Goal: Task Accomplishment & Management: Manage account settings

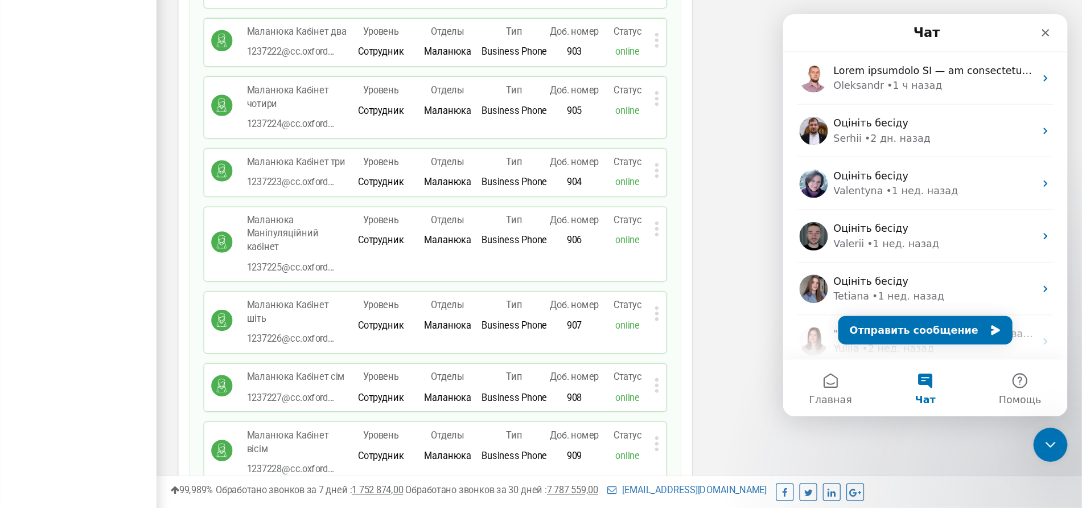
scroll to position [12890, 0]
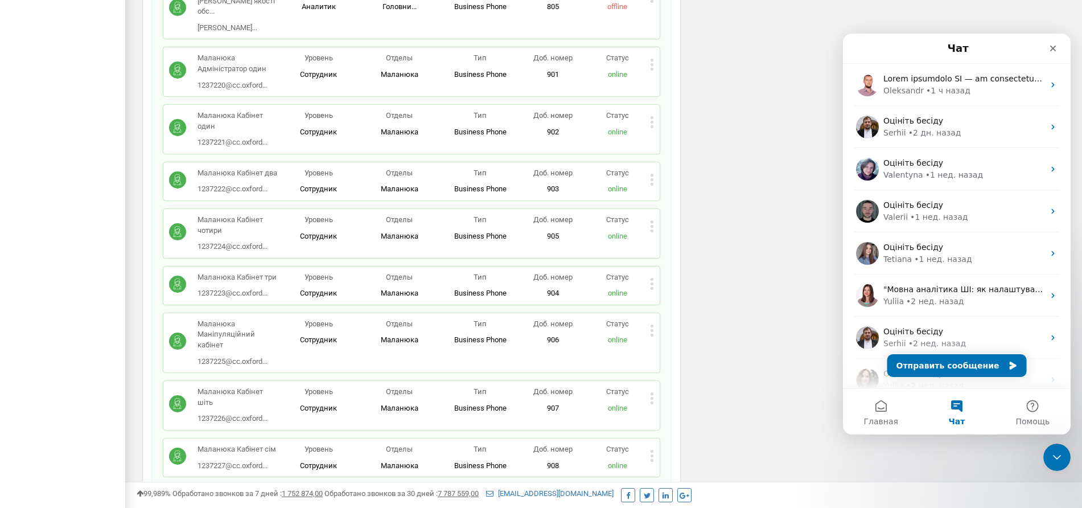
scroll to position [13752, 0]
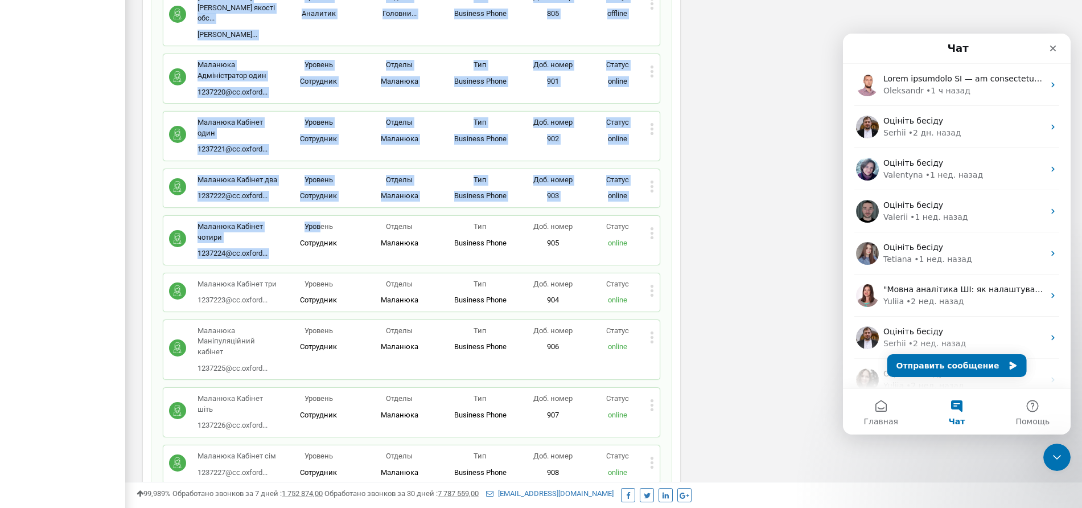
drag, startPoint x: 121, startPoint y: 2, endPoint x: 323, endPoint y: 176, distance: 266.3
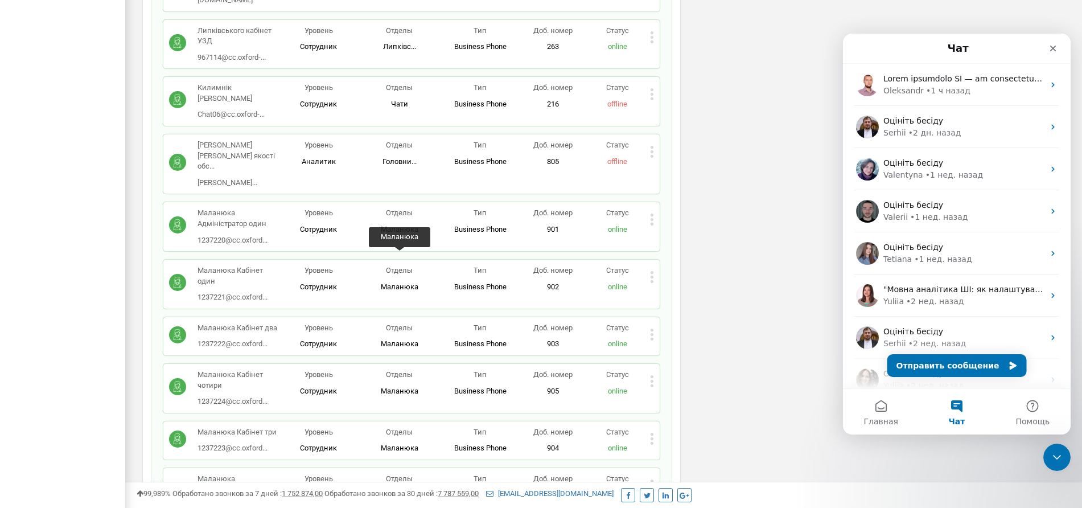
scroll to position [13602, 0]
click at [651, 220] on icon at bounding box center [651, 221] width 3 height 3
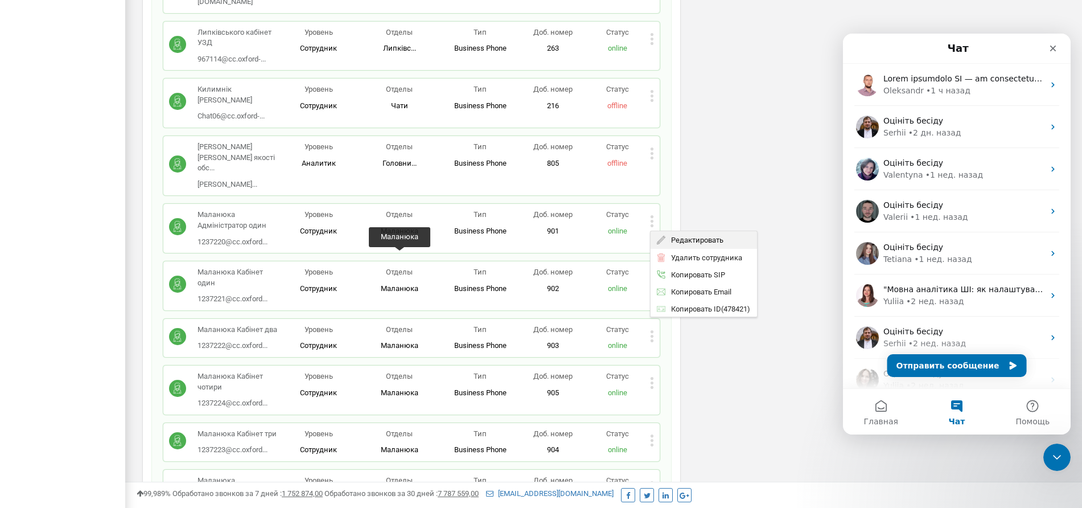
click at [685, 236] on span "Редактировать" at bounding box center [694, 239] width 58 height 7
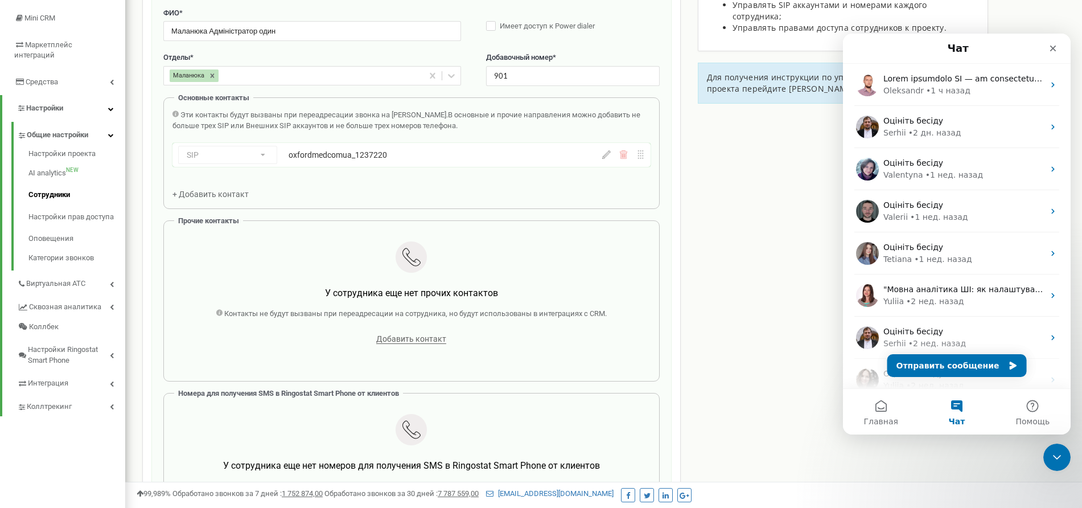
scroll to position [114, 0]
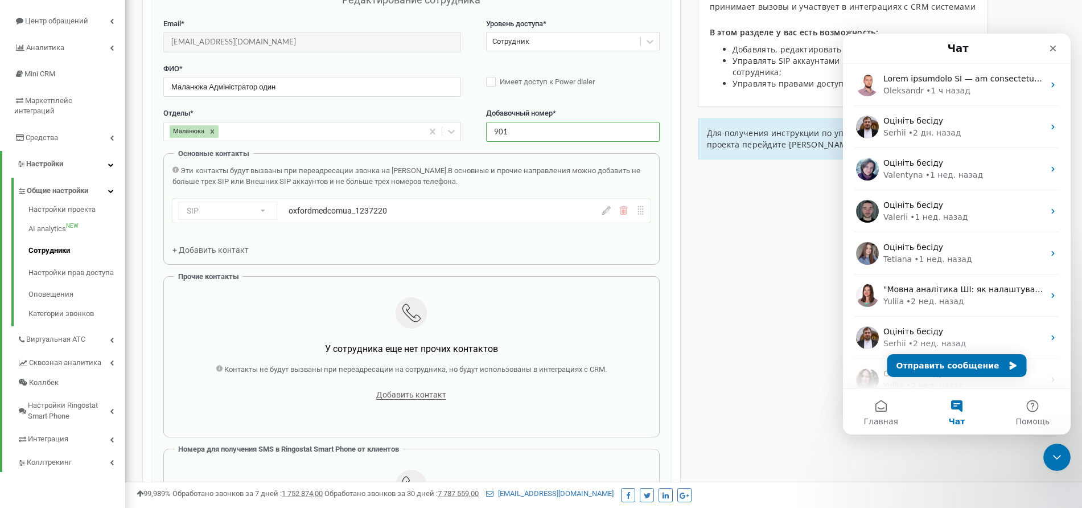
click at [508, 129] on input "901" at bounding box center [573, 132] width 174 height 20
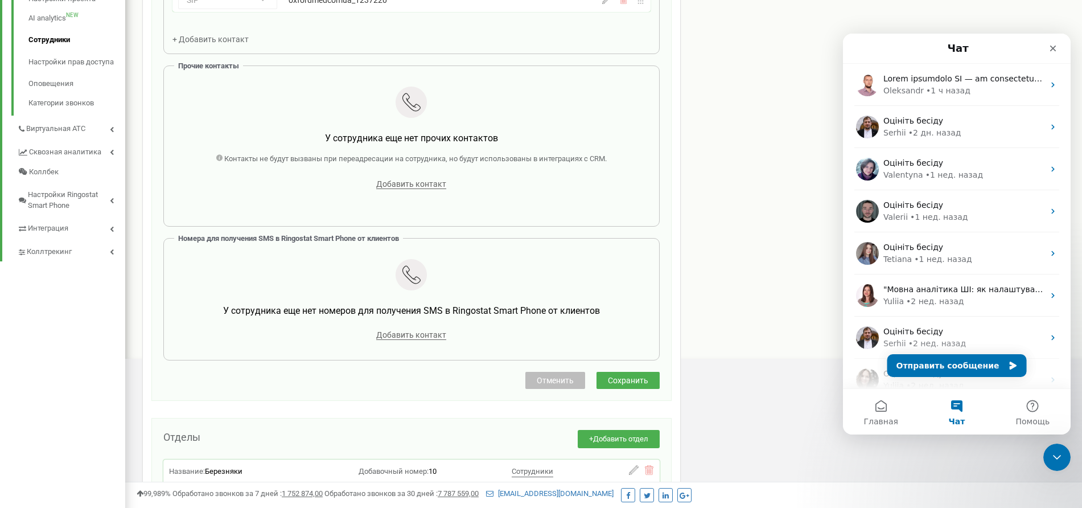
scroll to position [329, 0]
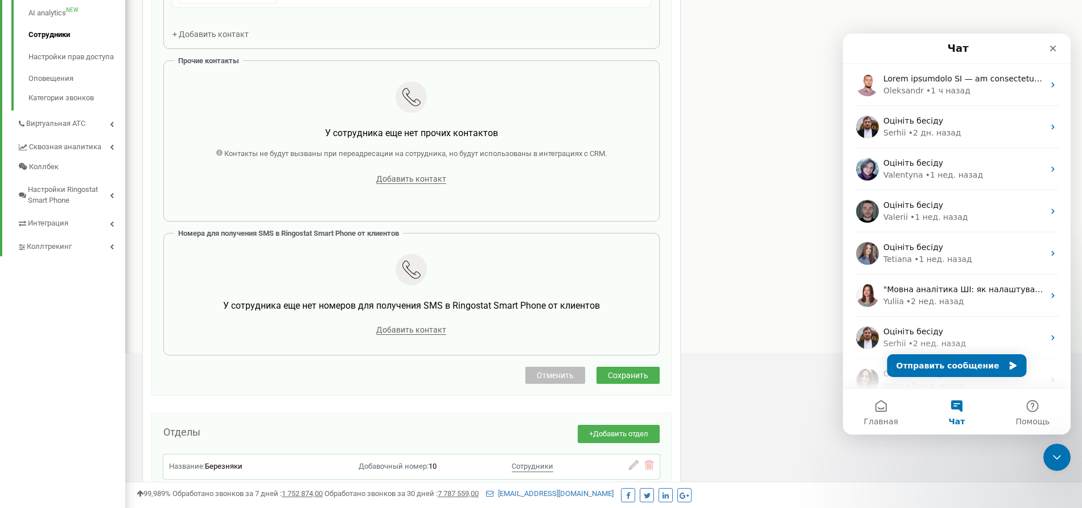
click at [567, 378] on span "Отменить" at bounding box center [555, 374] width 37 height 9
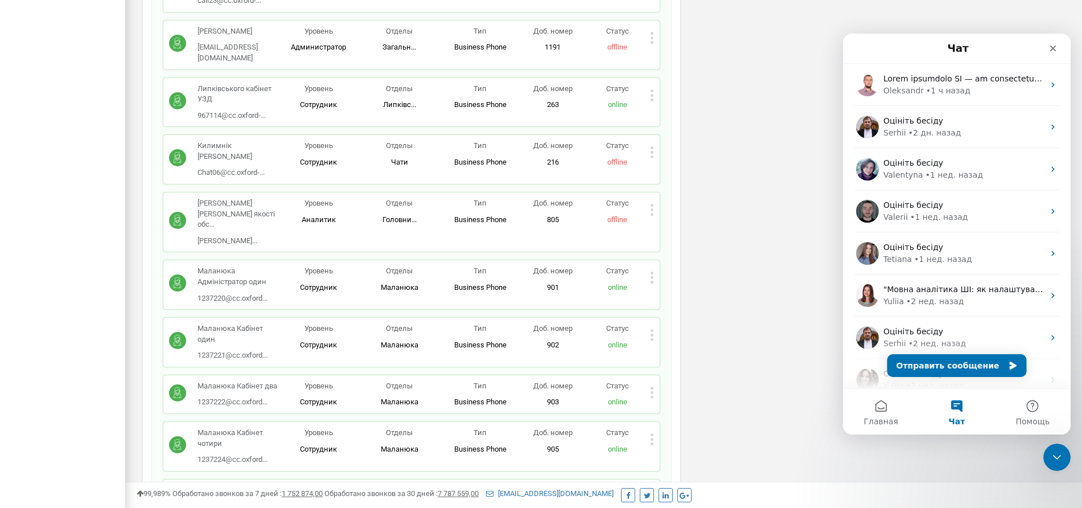
scroll to position [13549, 0]
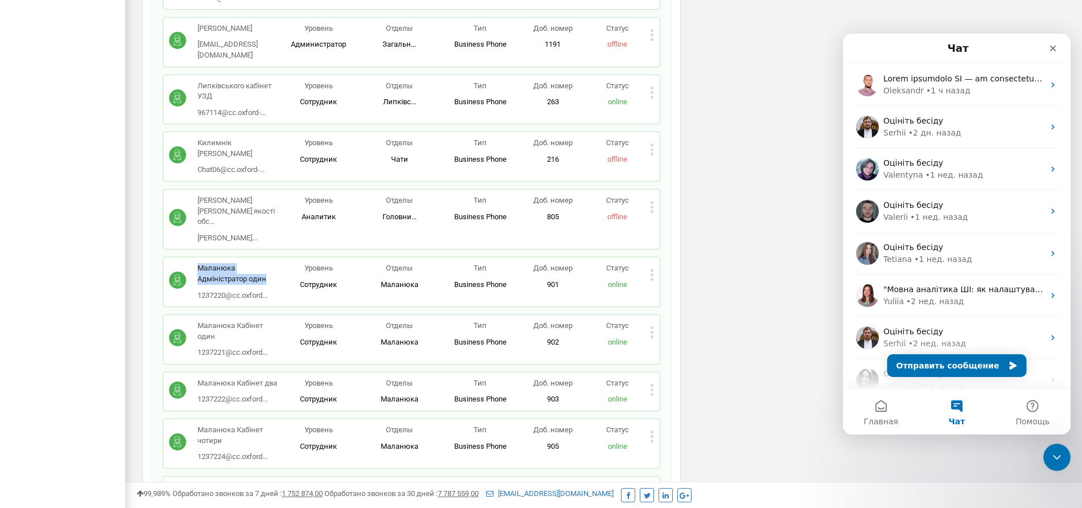
drag, startPoint x: 261, startPoint y: 233, endPoint x: 197, endPoint y: 225, distance: 64.9
click at [197, 263] on div "Маланюка Адміністратор один 1237220@cc.oxford... [EMAIL_ADDRESS][DOMAIN_NAME]" at bounding box center [223, 282] width 109 height 38
copy p "Маланюка Адміністратор один"
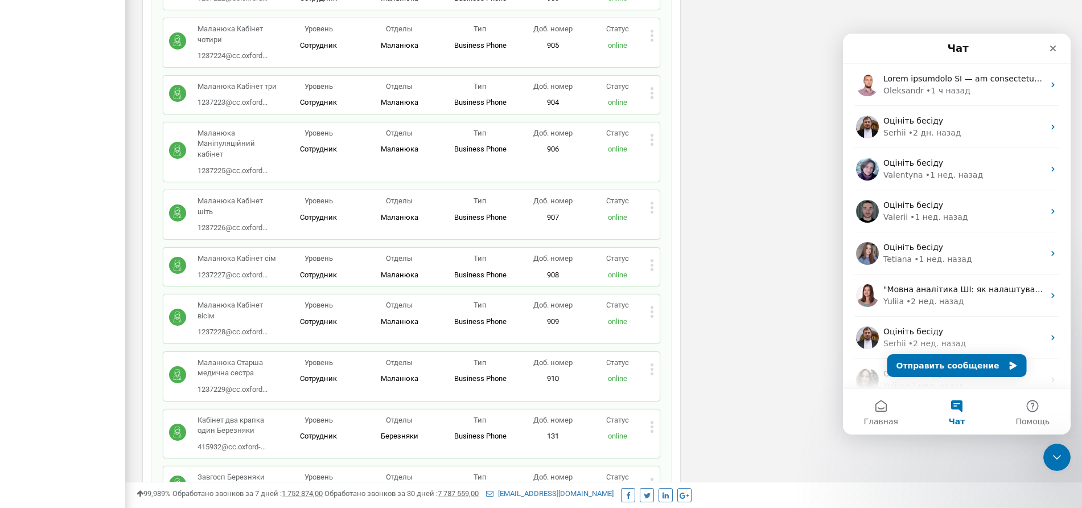
scroll to position [13953, 0]
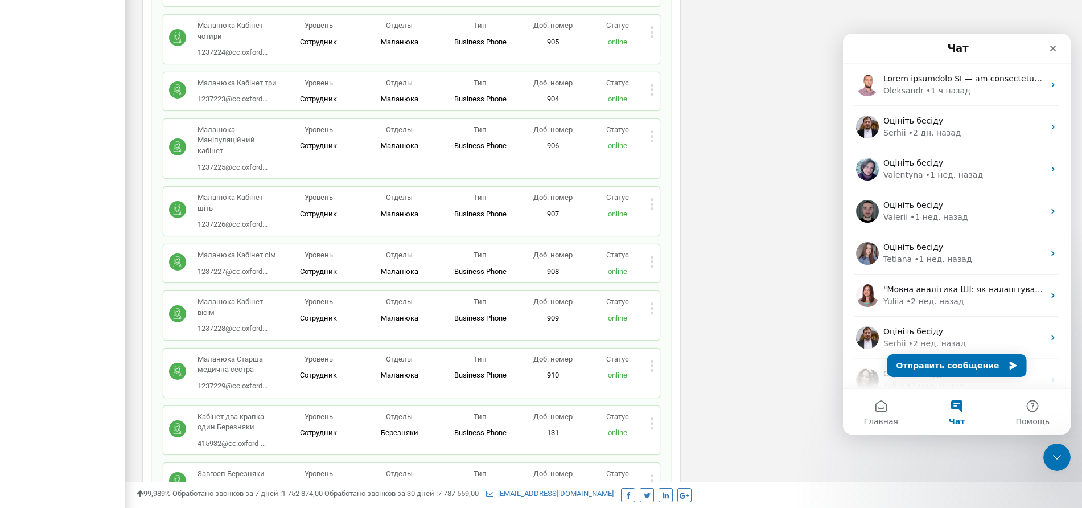
click at [651, 369] on icon at bounding box center [651, 370] width 3 height 3
click at [680, 380] on span "Редактировать" at bounding box center [694, 383] width 58 height 7
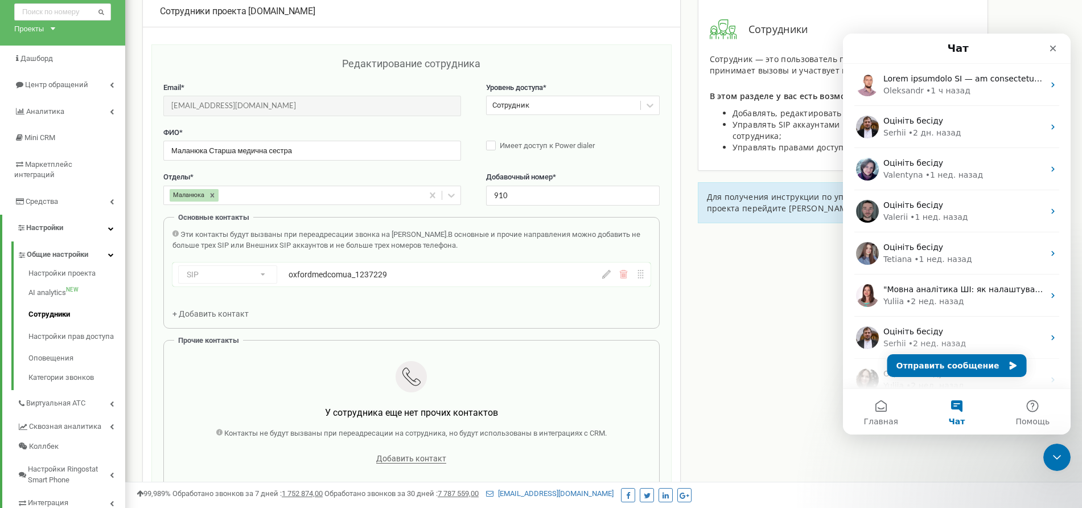
scroll to position [0, 0]
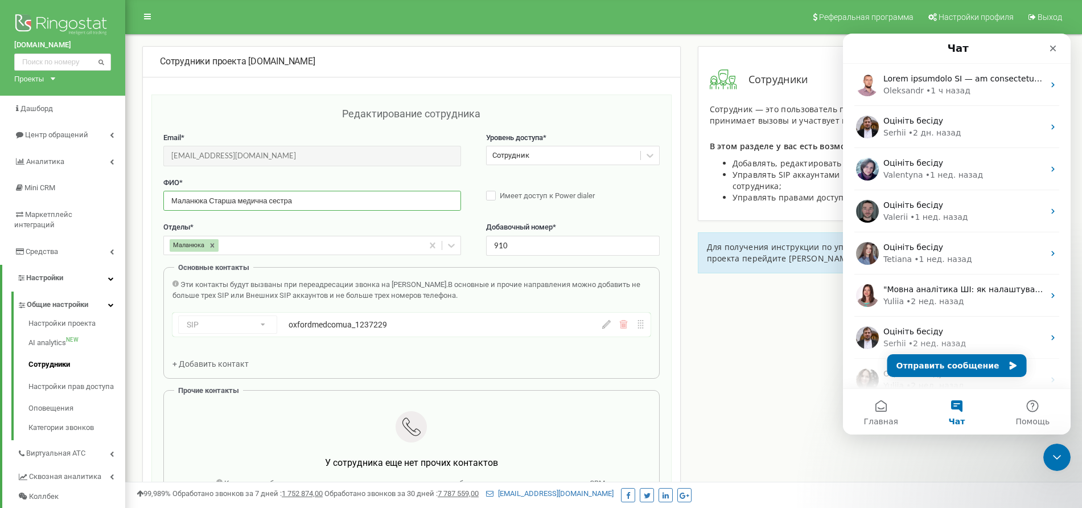
click at [340, 203] on input "Маланюка Старша медична сестра" at bounding box center [312, 201] width 298 height 20
paste input "Маланюка Адміністратор один"
drag, startPoint x: 291, startPoint y: 200, endPoint x: 164, endPoint y: 206, distance: 127.6
click at [158, 206] on div "Редактирование сотрудника Email * [EMAIL_ADDRESS][DOMAIN_NAME] Email недоступен…" at bounding box center [411, 409] width 520 height 630
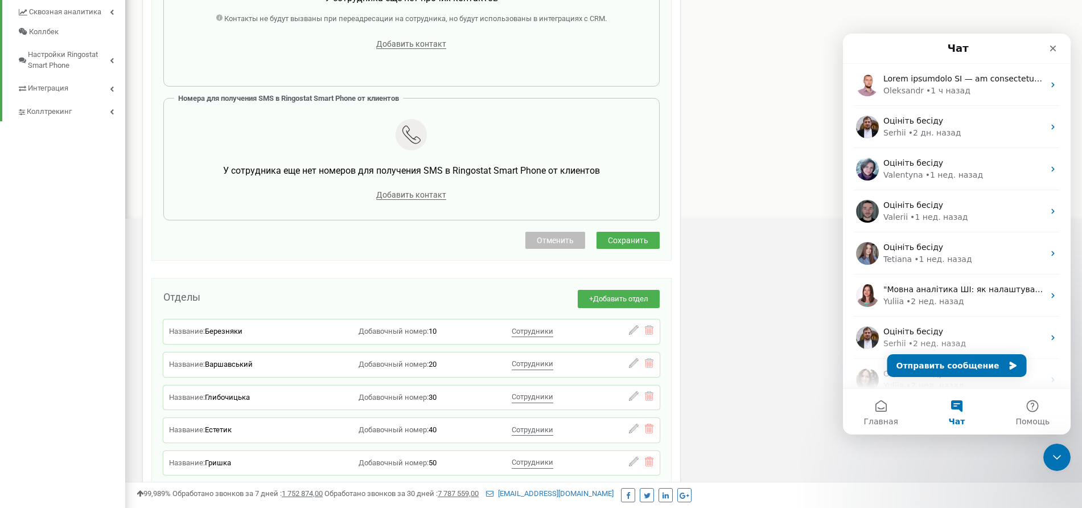
scroll to position [465, 0]
type input "Маланюка Адміністратор один"
click at [625, 236] on span "Сохранить" at bounding box center [628, 239] width 40 height 9
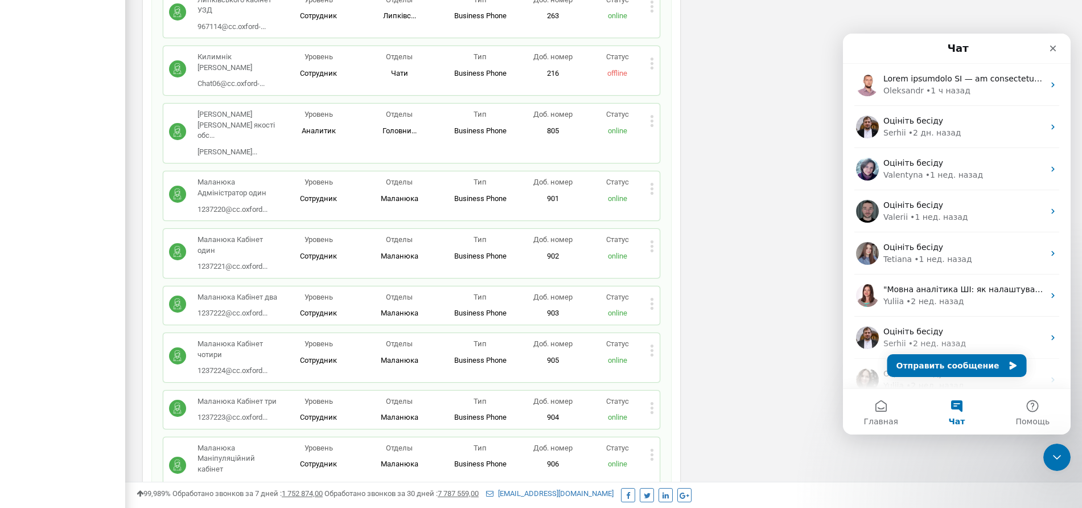
scroll to position [13615, 0]
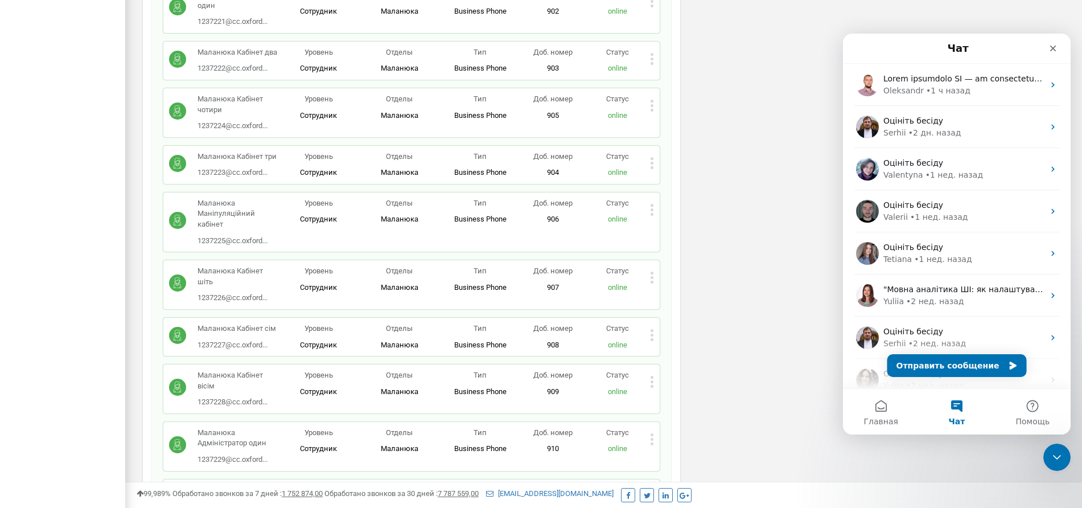
scroll to position [13880, 0]
click at [651, 383] on icon at bounding box center [651, 384] width 3 height 3
click at [691, 395] on span "Редактировать" at bounding box center [694, 398] width 58 height 7
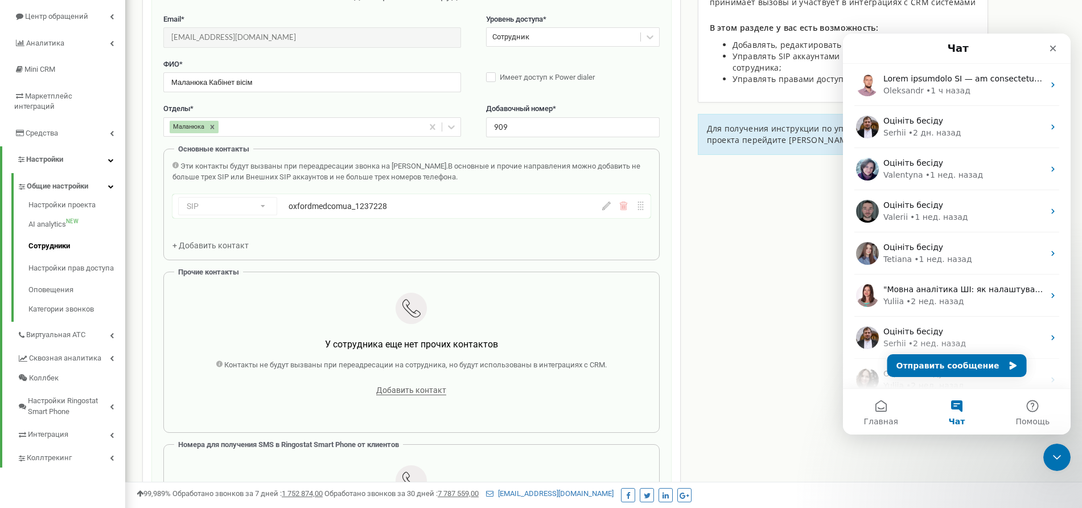
scroll to position [114, 0]
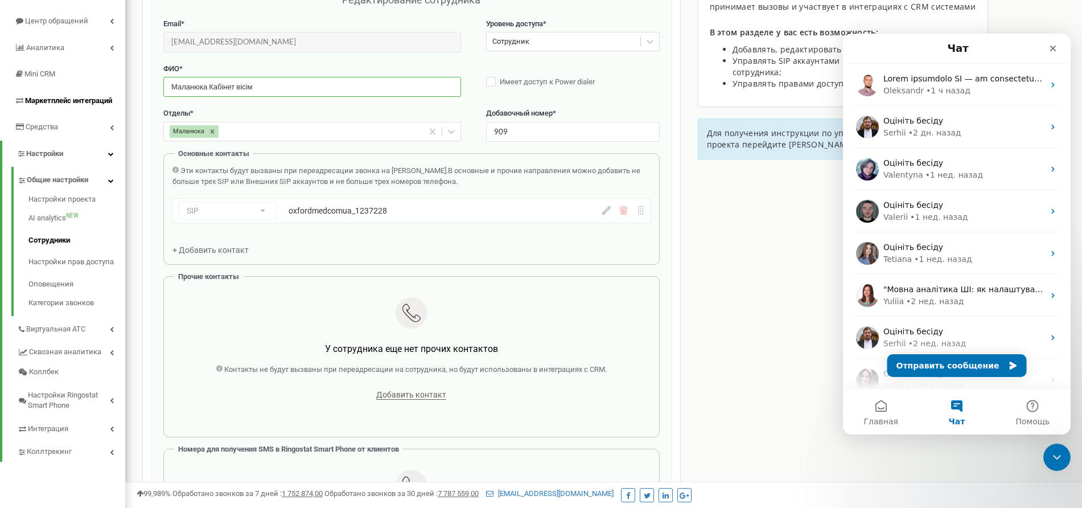
drag, startPoint x: 301, startPoint y: 86, endPoint x: 110, endPoint y: 101, distance: 191.2
paste input "тарша медична сестра"
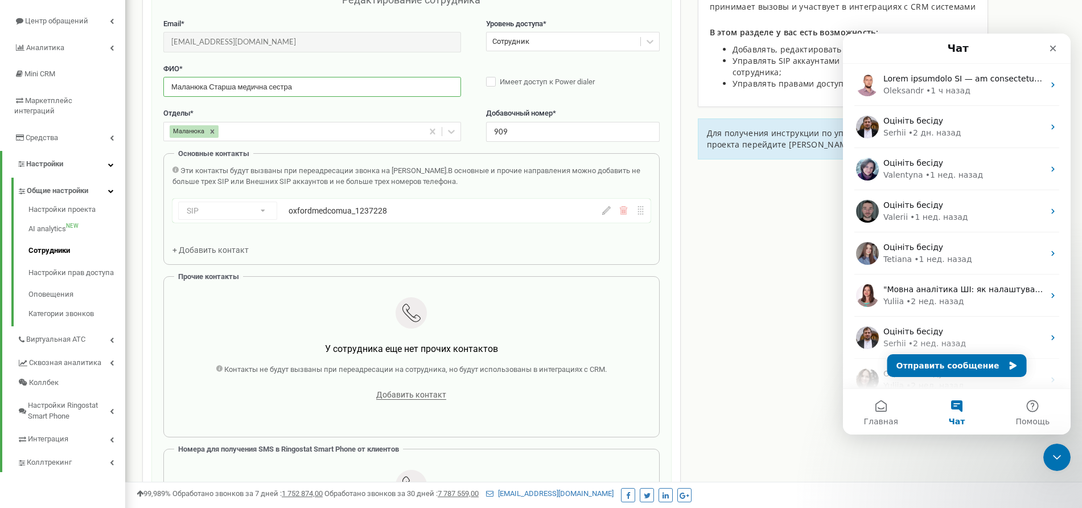
type input "Маланюка Старша медична сестра"
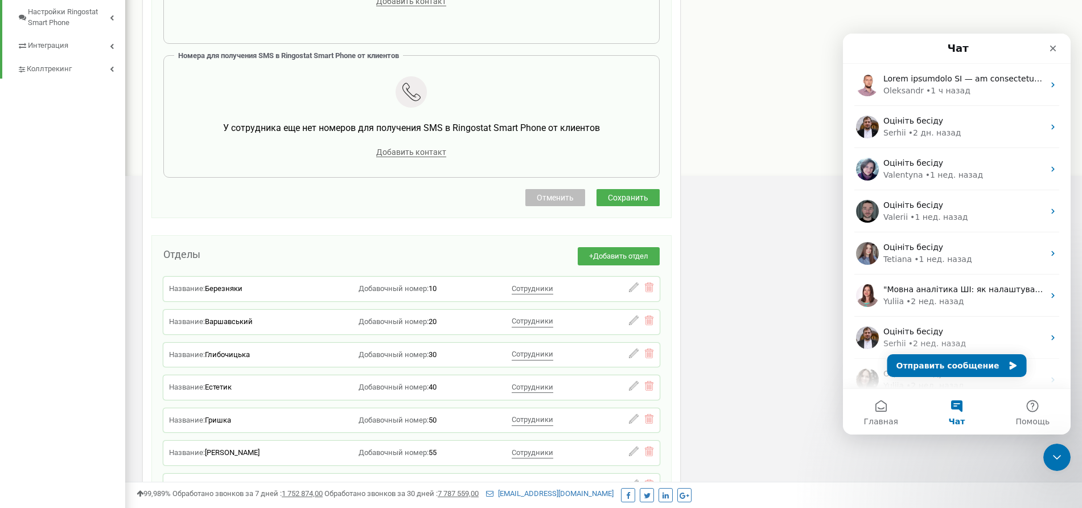
scroll to position [514, 0]
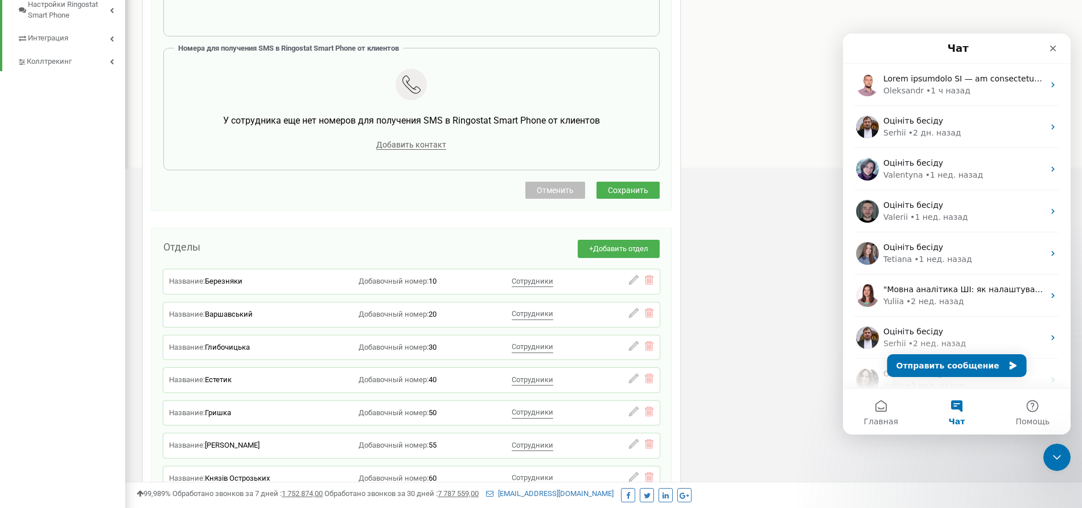
click at [636, 196] on button "Сохранить" at bounding box center [627, 189] width 63 height 17
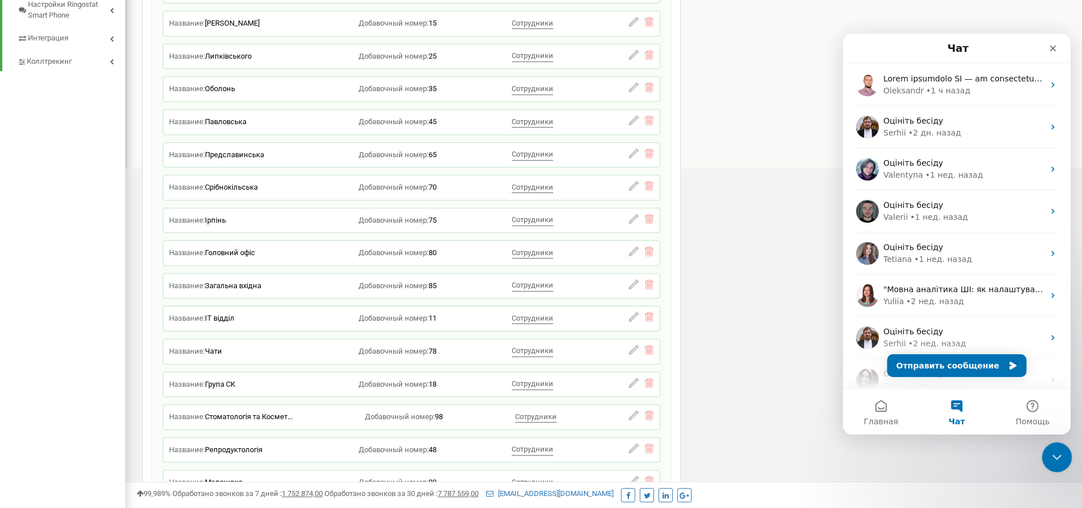
click at [865, 406] on icon "Закрыть службу сообщений Intercom" at bounding box center [1055, 455] width 14 height 14
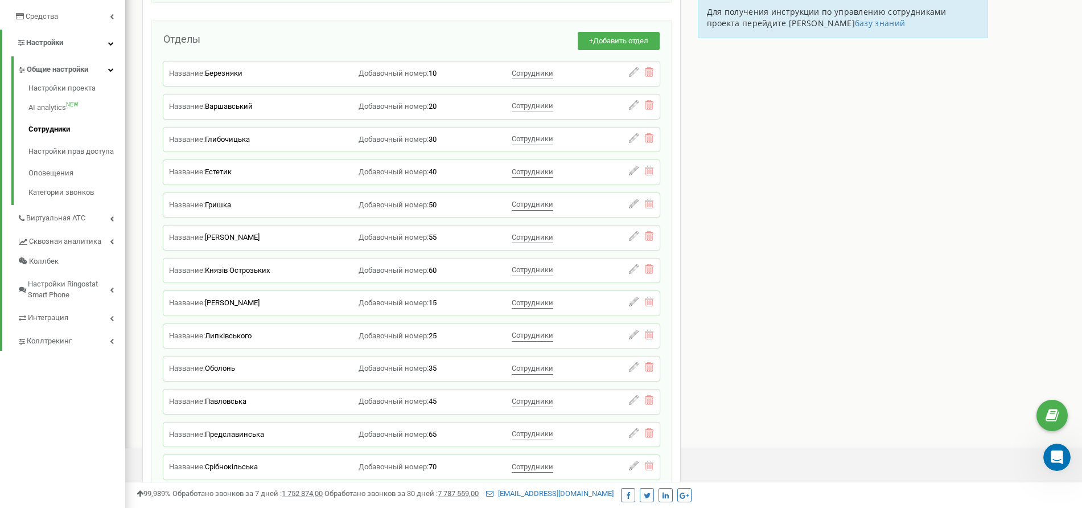
scroll to position [0, 0]
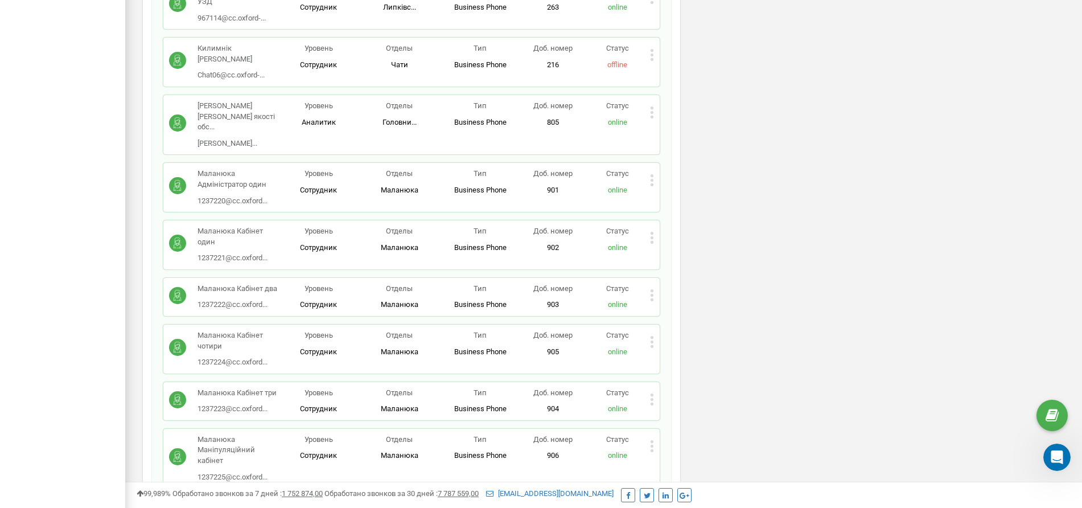
scroll to position [13637, 0]
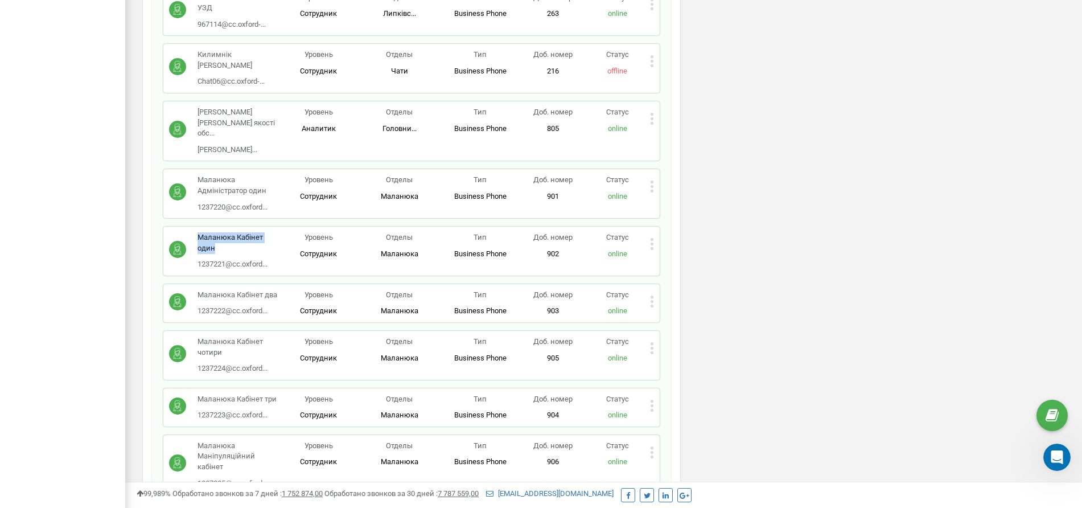
drag, startPoint x: 237, startPoint y: 203, endPoint x: 192, endPoint y: 194, distance: 45.8
click at [189, 232] on div "Маланюка Кабінет один 1237221@cc.oxford... [EMAIL_ADDRESS][DOMAIN_NAME]" at bounding box center [223, 251] width 109 height 38
copy p "Маланюка Кабінет один"
click at [653, 180] on icon at bounding box center [652, 186] width 4 height 12
click at [679, 201] on span "Редактировать" at bounding box center [694, 204] width 58 height 7
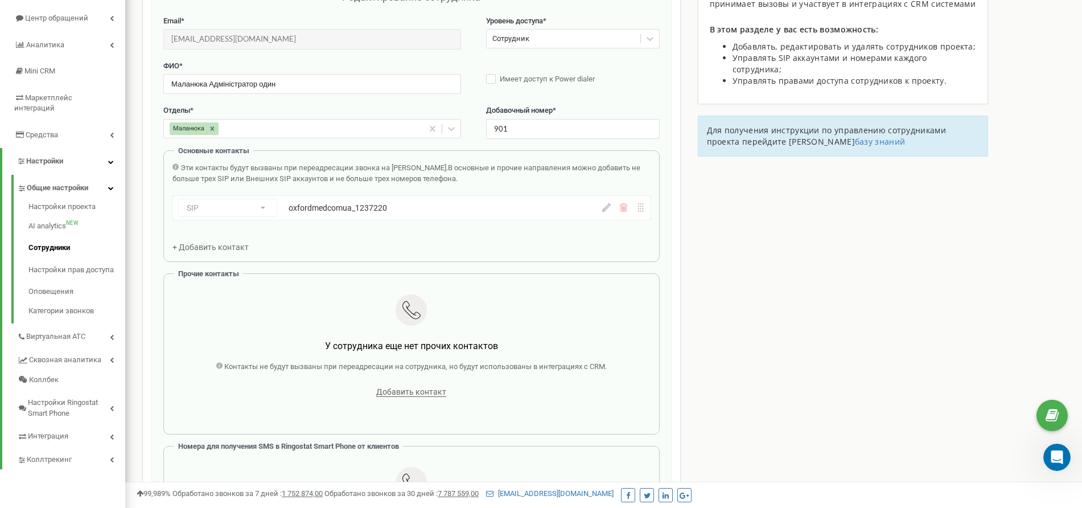
scroll to position [114, 0]
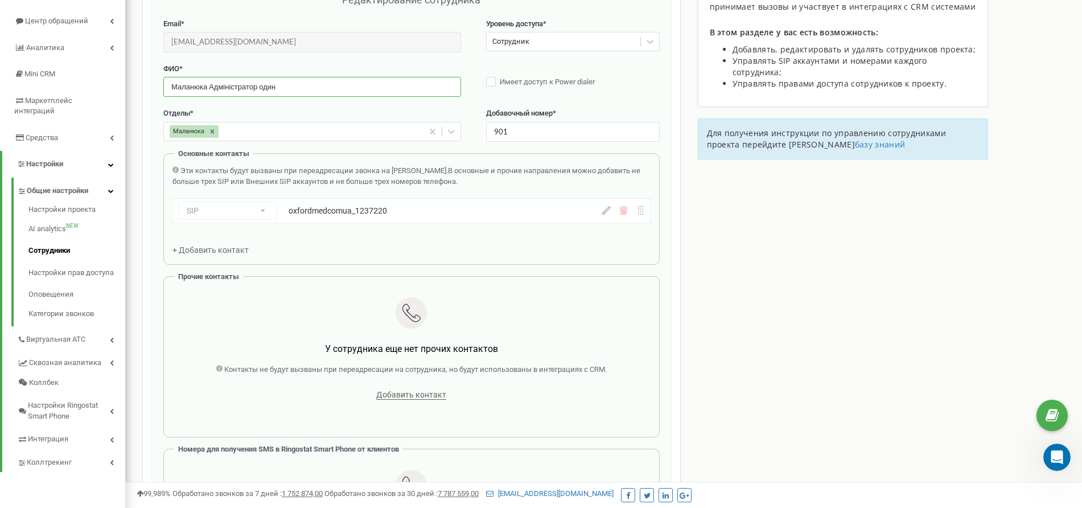
drag, startPoint x: 279, startPoint y: 90, endPoint x: 154, endPoint y: 88, distance: 124.6
click at [154, 88] on div "Редактирование сотрудника Email * [EMAIL_ADDRESS][DOMAIN_NAME] Email недоступен…" at bounding box center [411, 296] width 520 height 630
click at [305, 90] on input "Маланюка Адміністратор один" at bounding box center [312, 87] width 298 height 20
paste input "Маланюка Кабінет один"
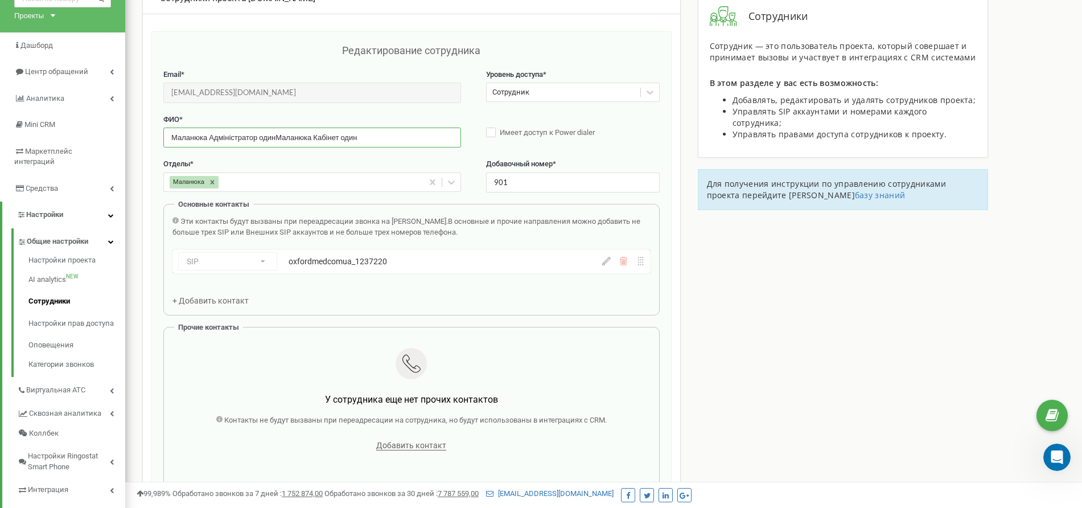
scroll to position [64, 0]
drag, startPoint x: 275, startPoint y: 135, endPoint x: 175, endPoint y: 139, distance: 100.2
click at [160, 140] on div "Редактирование сотрудника Email * [EMAIL_ADDRESS][DOMAIN_NAME] Email недоступен…" at bounding box center [411, 346] width 520 height 630
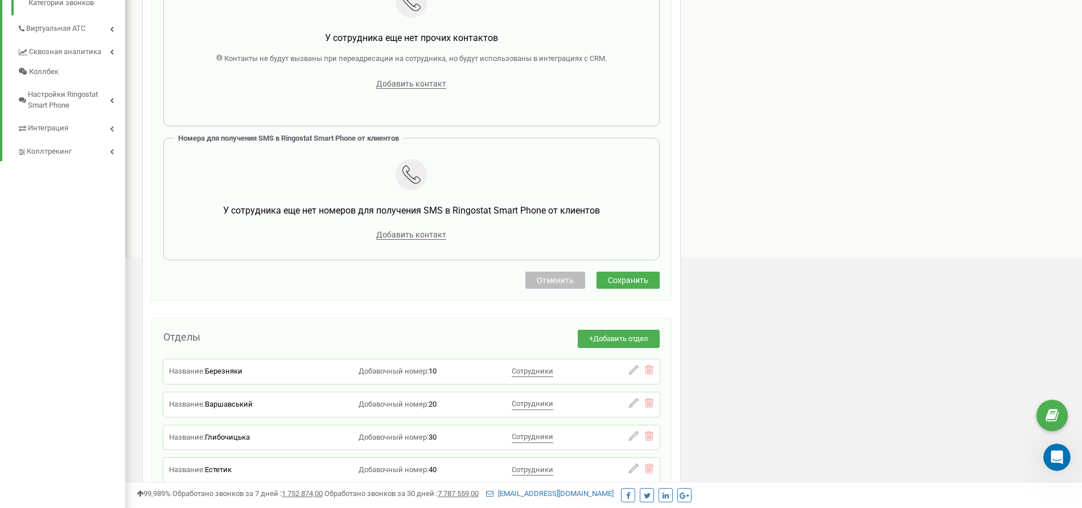
scroll to position [443, 0]
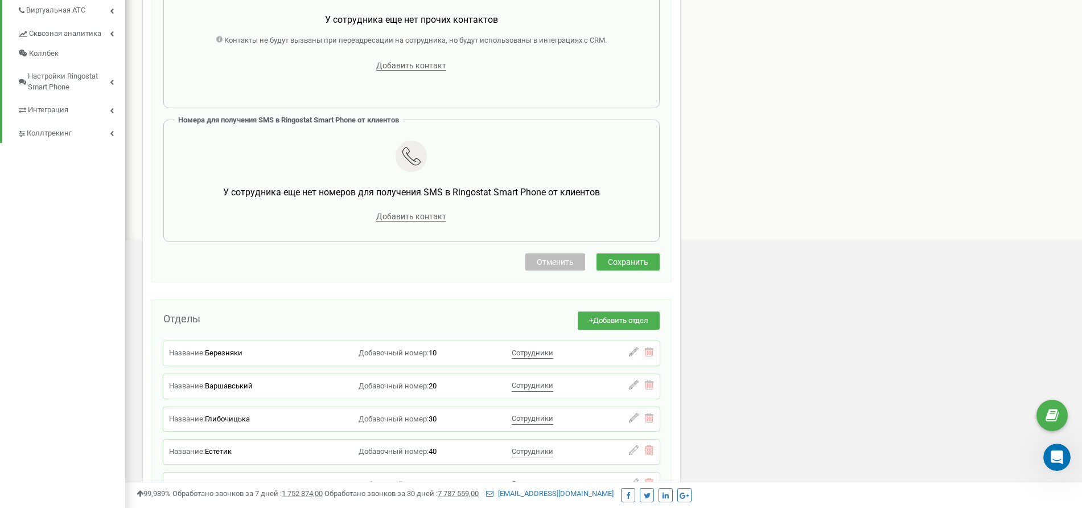
type input "Маланюка Кабінет один"
click at [614, 262] on span "Сохранить" at bounding box center [628, 261] width 40 height 9
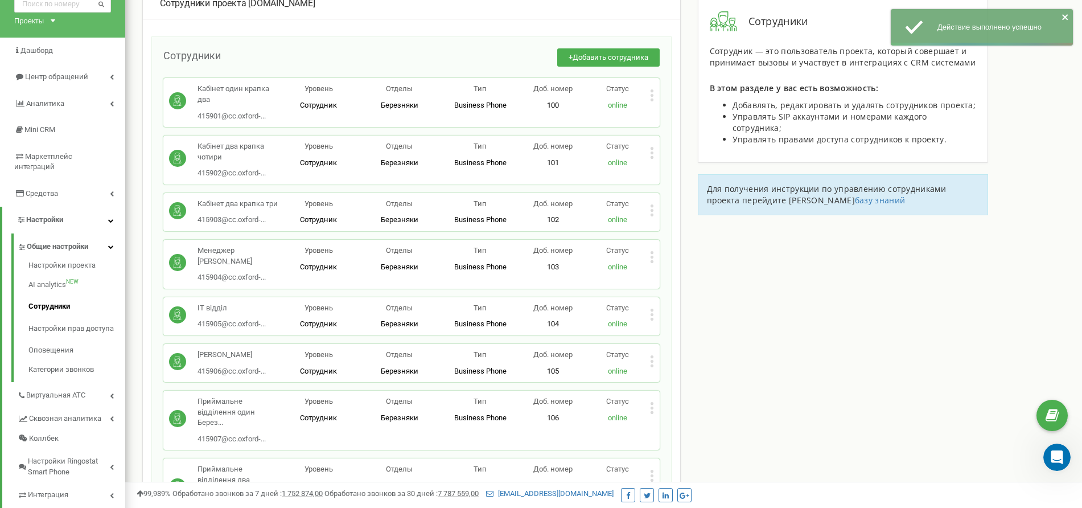
scroll to position [61, 0]
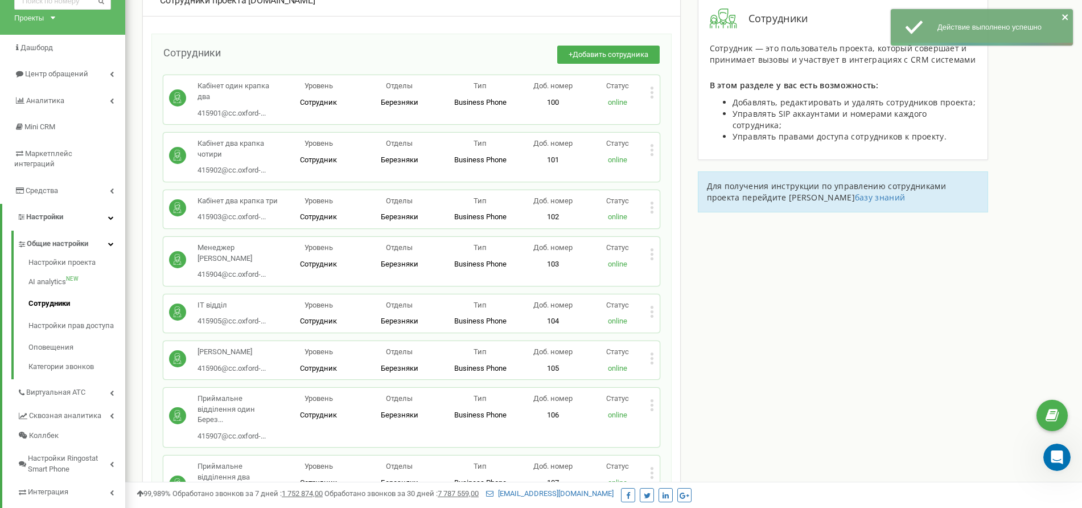
click at [417, 250] on div "Менеджер [PERSON_NAME] 415904@cc.oxford-... [EMAIL_ADDRESS][DOMAIN_NAME] Уровен…" at bounding box center [411, 261] width 496 height 49
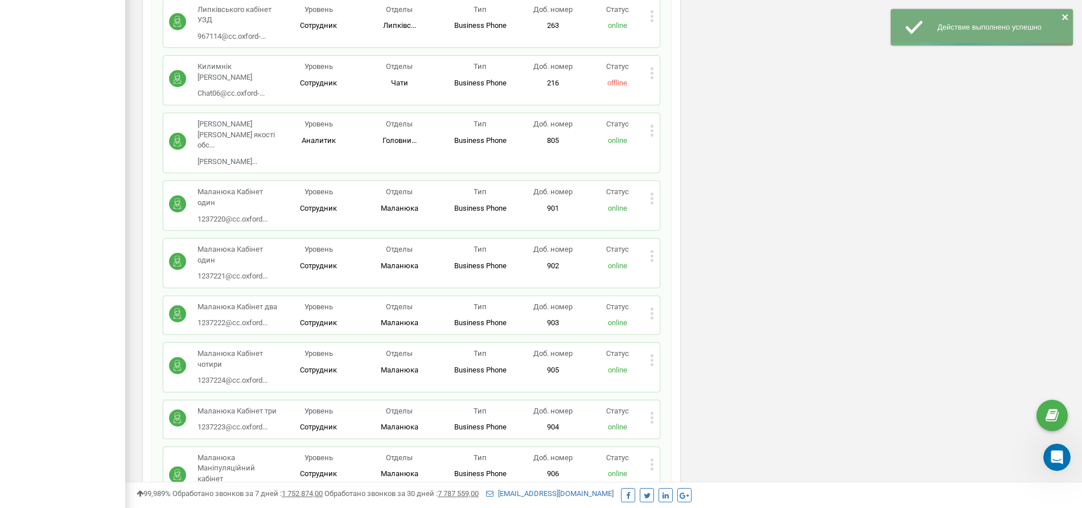
scroll to position [13631, 0]
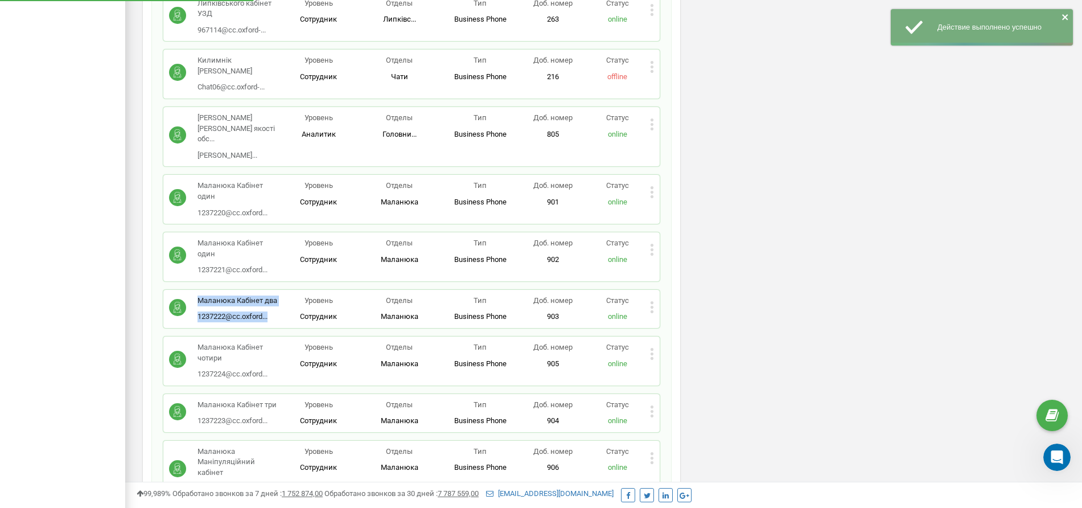
drag, startPoint x: 282, startPoint y: 254, endPoint x: 196, endPoint y: 255, distance: 85.4
click at [196, 295] on div "Маланюка Кабінет два 1237222@cc.oxford... [EMAIL_ADDRESS][DOMAIN_NAME] Уровень …" at bounding box center [411, 308] width 485 height 27
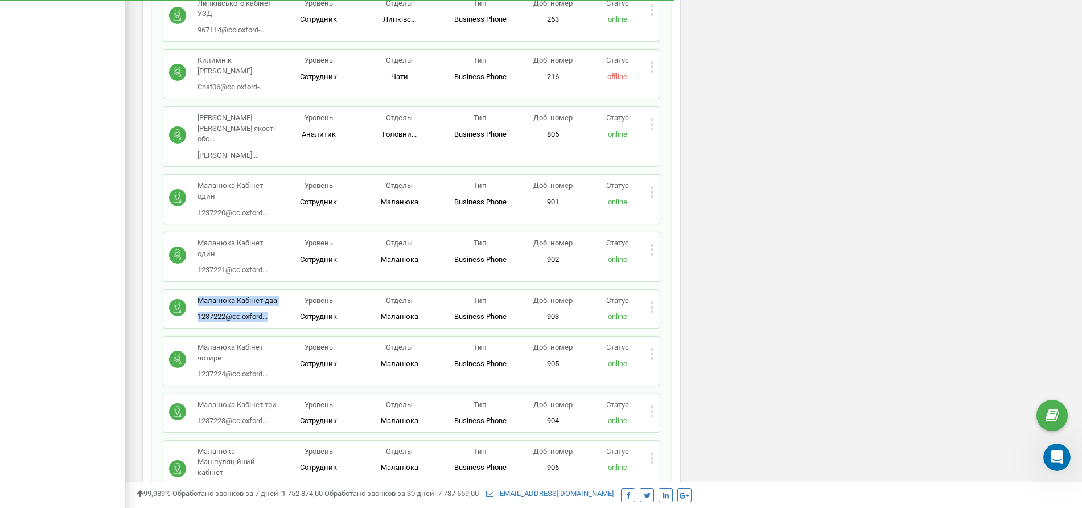
click at [286, 295] on p "Уровень" at bounding box center [318, 300] width 81 height 11
drag, startPoint x: 286, startPoint y: 255, endPoint x: 208, endPoint y: 247, distance: 78.4
click at [208, 290] on div "Маланюка Кабінет два 1237222@cc.oxford... [EMAIL_ADDRESS][DOMAIN_NAME] Уровень …" at bounding box center [411, 309] width 496 height 38
click at [211, 290] on div "Маланюка Кабінет два 1237222@cc.oxford... [EMAIL_ADDRESS][DOMAIN_NAME] Уровень …" at bounding box center [411, 309] width 496 height 38
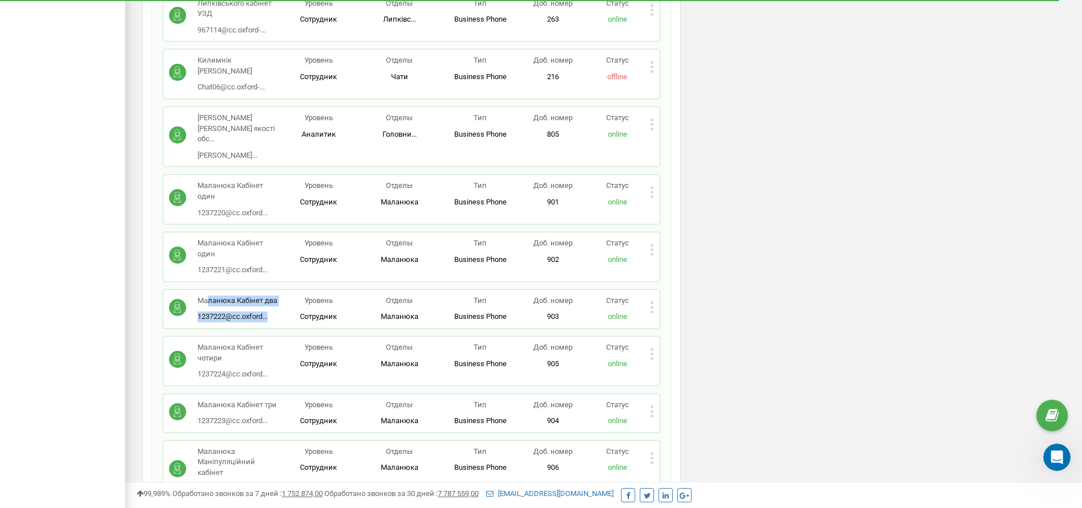
click at [288, 295] on p "Уровень" at bounding box center [318, 300] width 81 height 11
drag, startPoint x: 283, startPoint y: 255, endPoint x: 199, endPoint y: 259, distance: 84.3
click at [199, 295] on div "Маланюка Кабінет два 1237222@cc.oxford... [EMAIL_ADDRESS][DOMAIN_NAME] Уровень …" at bounding box center [411, 308] width 485 height 27
copy div "Маланюка Кабінет два 1237222@cc.oxford... [EMAIL_ADDRESS][DOMAIN_NAME]"
click at [653, 248] on icon at bounding box center [651, 249] width 3 height 3
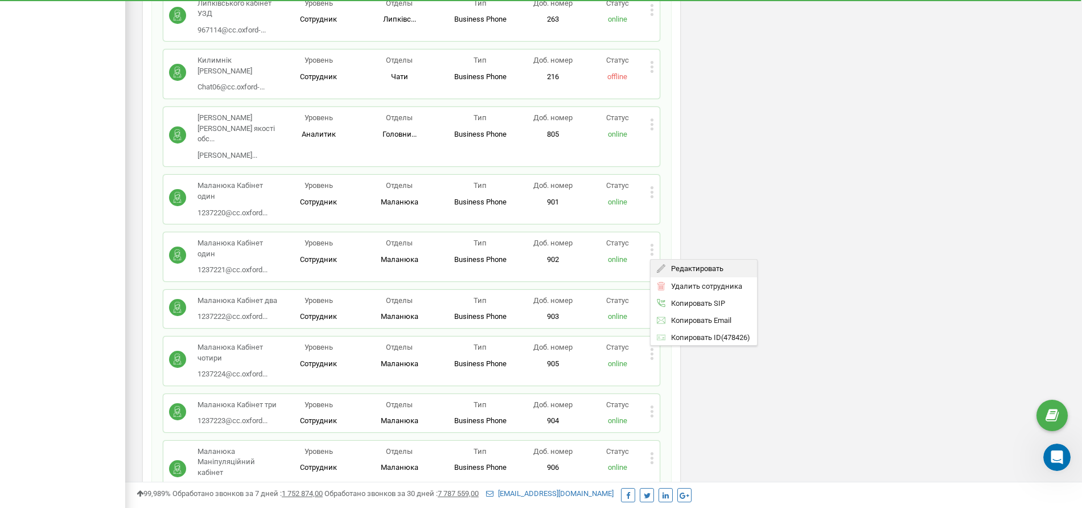
click at [675, 265] on span "Редактировать" at bounding box center [694, 268] width 58 height 7
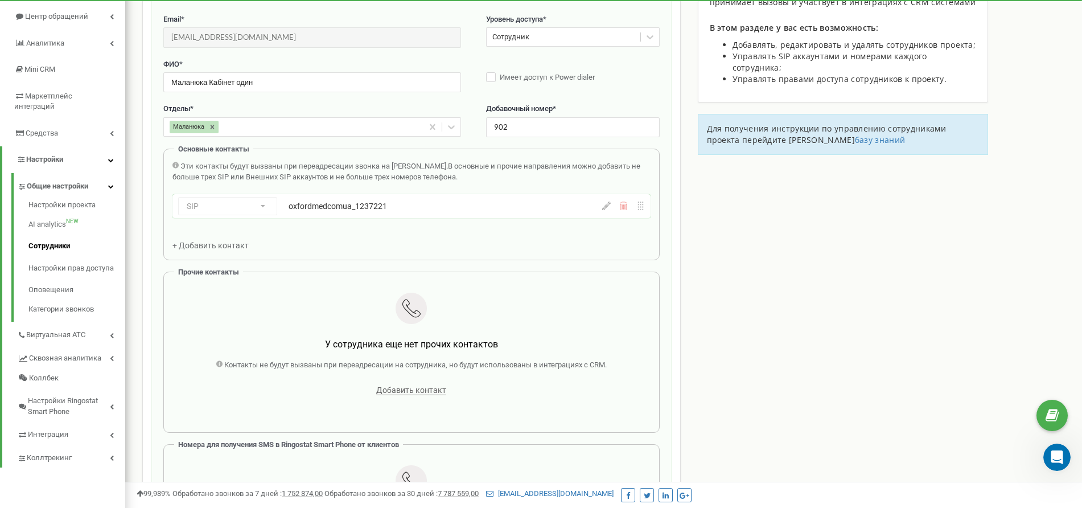
scroll to position [114, 0]
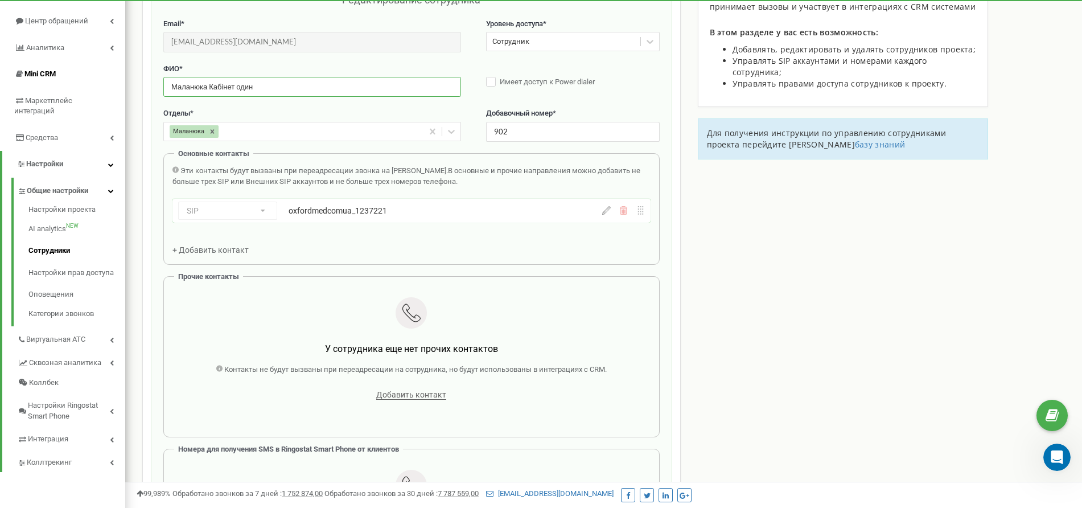
drag, startPoint x: 273, startPoint y: 85, endPoint x: 115, endPoint y: 82, distance: 157.6
paste input "ва 1237222@cc.oxford..."
drag, startPoint x: 247, startPoint y: 84, endPoint x: 359, endPoint y: 110, distance: 115.2
click at [359, 110] on div "Email * [EMAIL_ADDRESS][DOMAIN_NAME] Email недоступен для редактирования. Вы мо…" at bounding box center [411, 86] width 496 height 135
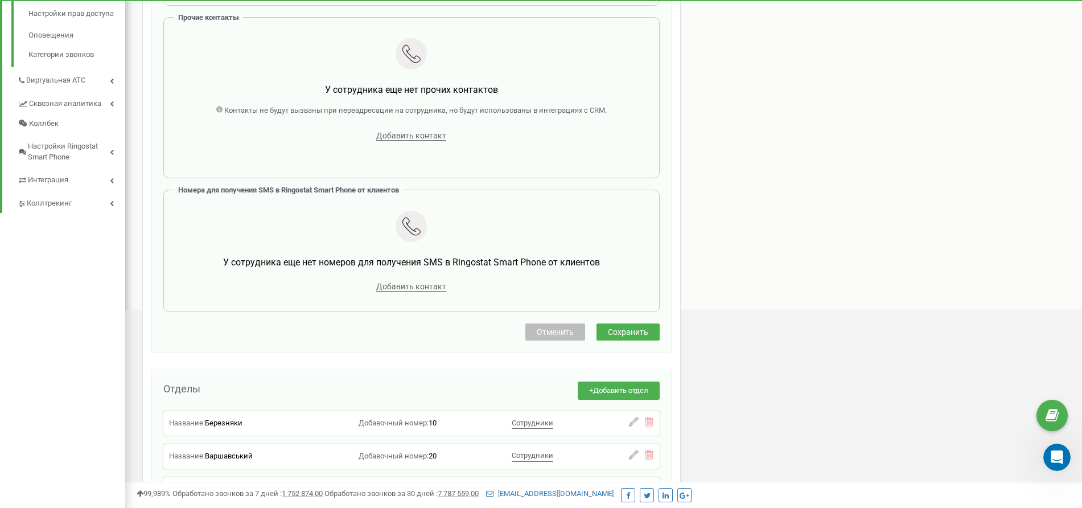
scroll to position [445, 0]
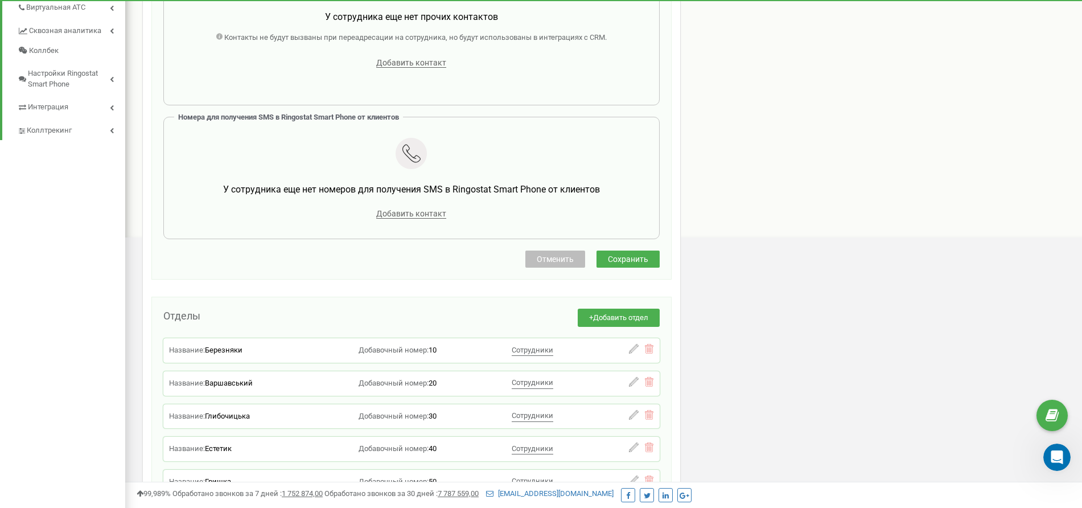
type input "Маланюка Кабінет два"
click at [613, 259] on span "Сохранить" at bounding box center [628, 258] width 40 height 9
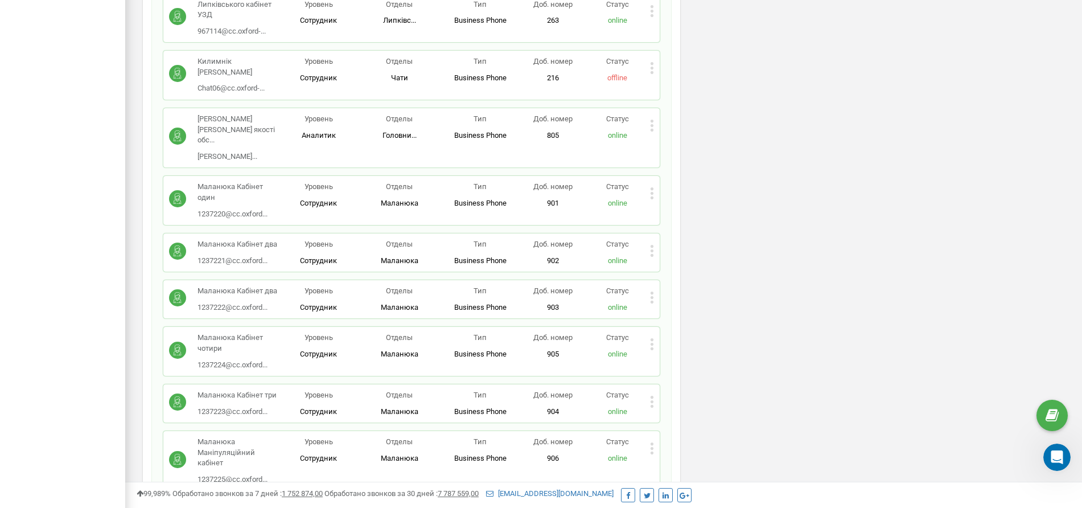
scroll to position [13632, 0]
click at [253, 331] on p "Маланюка Кабінет чотири" at bounding box center [237, 341] width 81 height 21
drag, startPoint x: 242, startPoint y: 299, endPoint x: 181, endPoint y: 287, distance: 62.2
click at [181, 325] on div "Маланюка Кабінет чотири 1237224@cc.oxford... [EMAIL_ADDRESS][DOMAIN_NAME] Урове…" at bounding box center [411, 349] width 496 height 49
copy p "Маланюка Кабінет чотири"
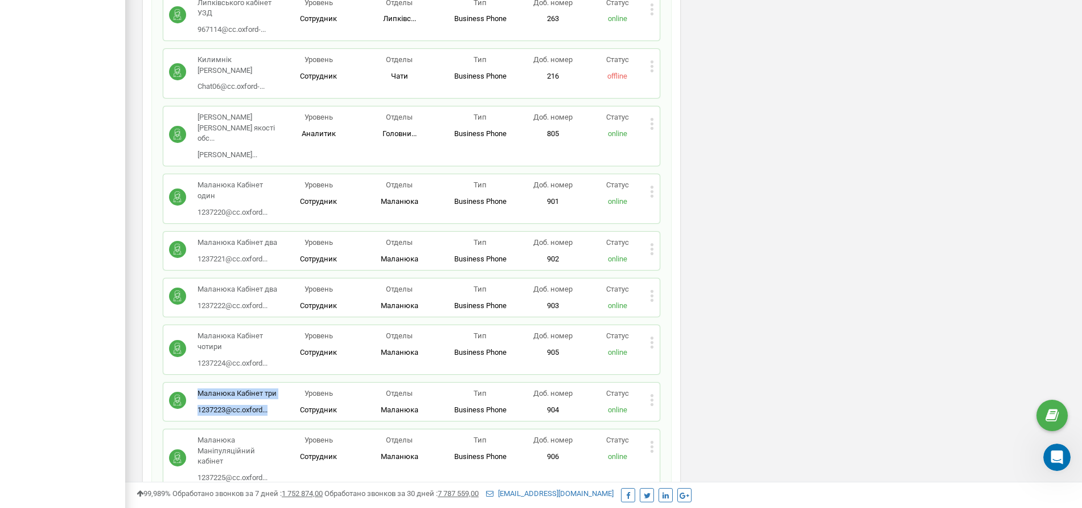
drag, startPoint x: 275, startPoint y: 362, endPoint x: 199, endPoint y: 350, distance: 76.6
click at [199, 388] on div "Маланюка Кабінет три 1237223@cc.oxford... [EMAIL_ADDRESS][DOMAIN_NAME]" at bounding box center [236, 401] width 79 height 27
copy div "Маланюка Кабінет три 1237223@cc.oxford..."
click at [651, 290] on icon at bounding box center [652, 296] width 4 height 12
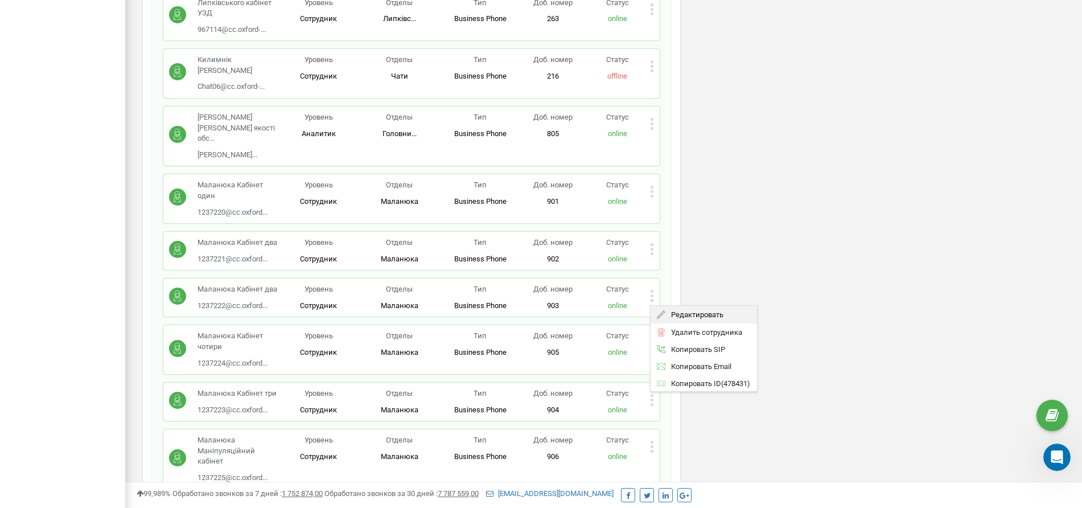
click at [670, 311] on span "Редактировать" at bounding box center [694, 314] width 58 height 7
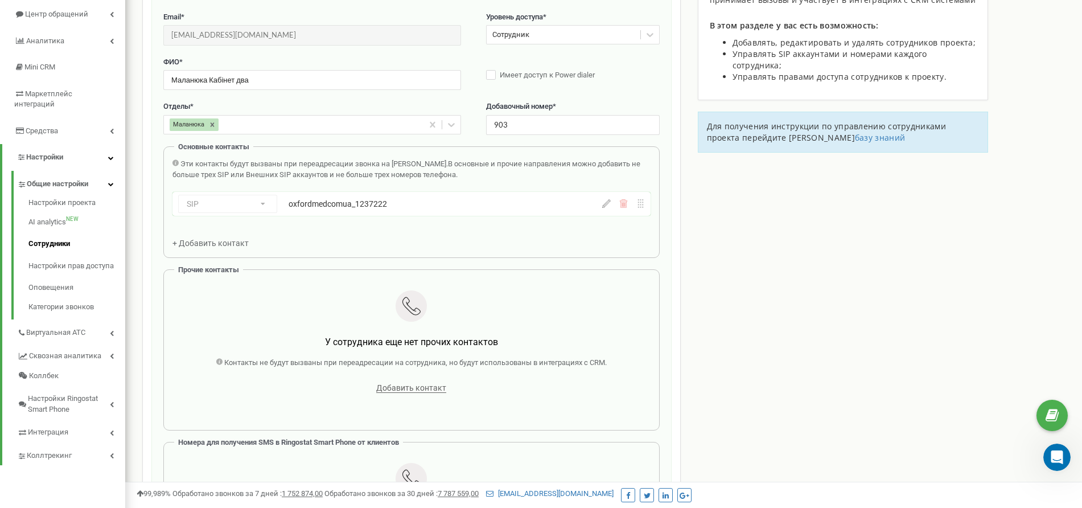
scroll to position [114, 0]
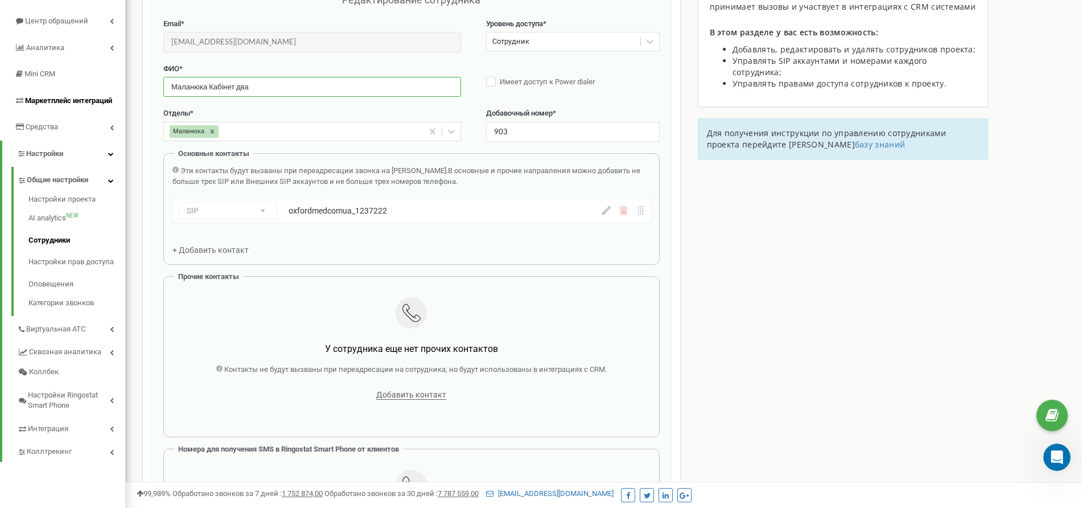
drag, startPoint x: 288, startPoint y: 86, endPoint x: 61, endPoint y: 99, distance: 228.0
paste input "три 1237223@cc.oxford..."
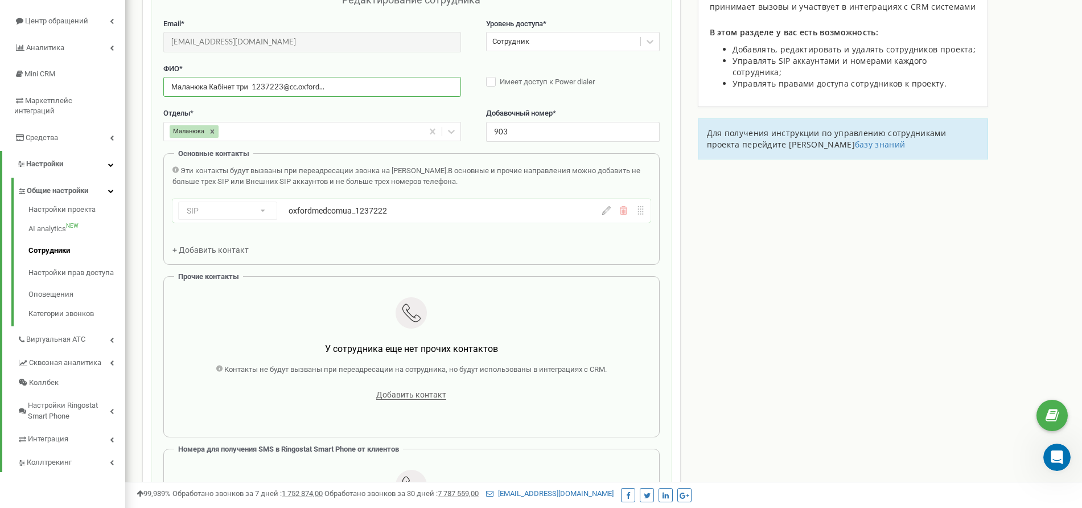
drag, startPoint x: 247, startPoint y: 86, endPoint x: 426, endPoint y: 119, distance: 182.2
click at [426, 119] on div "Email * [EMAIL_ADDRESS][DOMAIN_NAME] Email недоступен для редактирования. Вы мо…" at bounding box center [411, 86] width 496 height 135
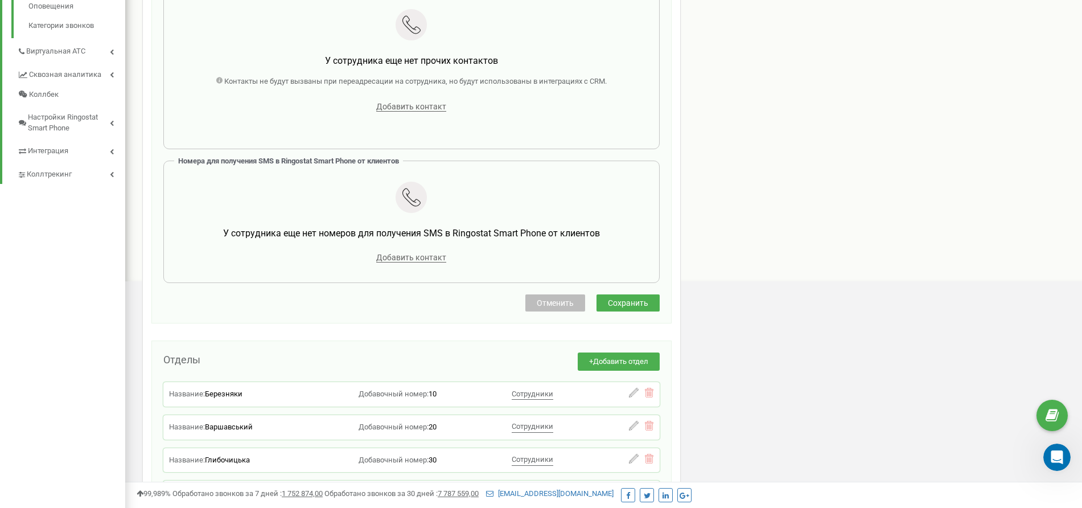
scroll to position [407, 0]
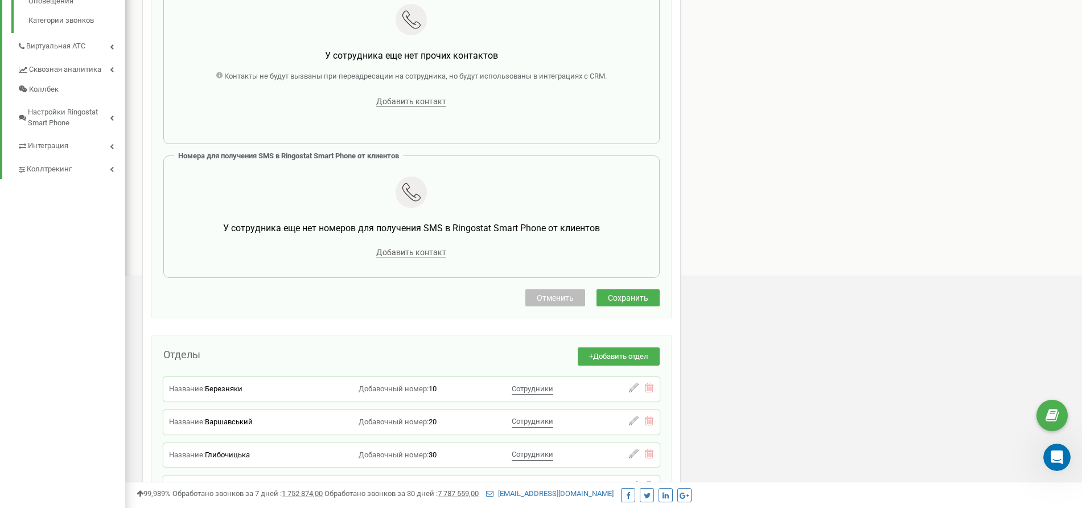
type input "Маланюка Кабінет три"
click at [615, 300] on span "Сохранить" at bounding box center [628, 297] width 40 height 9
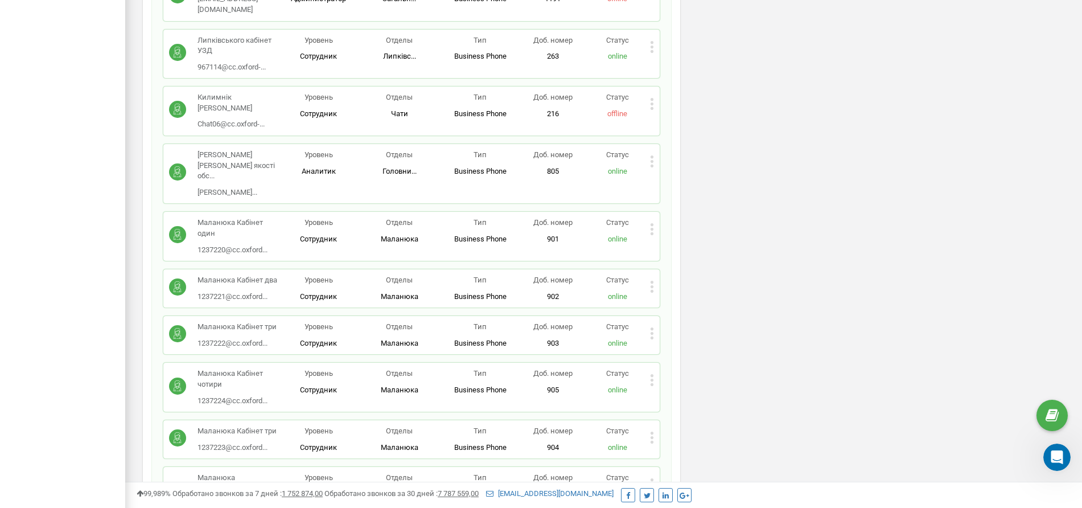
scroll to position [13600, 0]
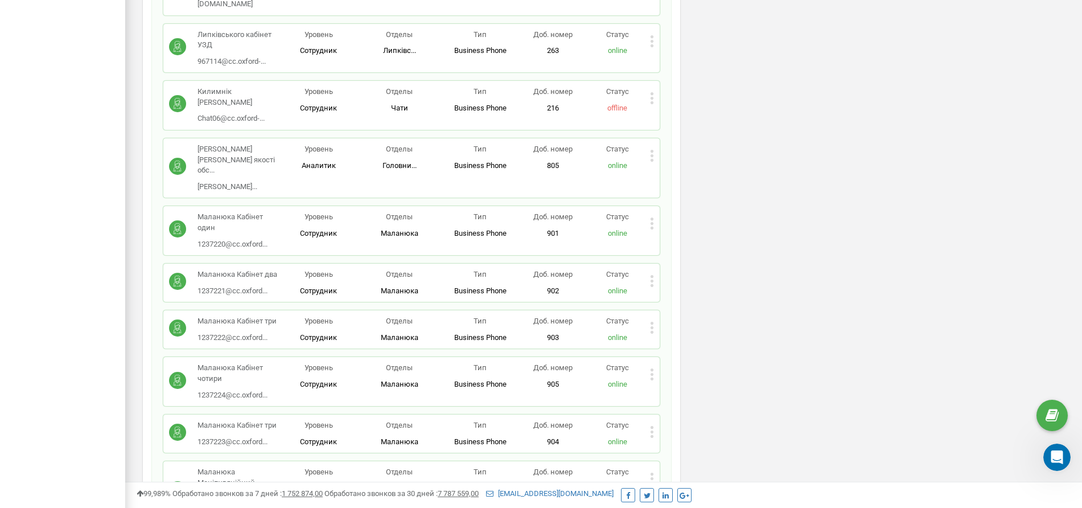
click at [652, 406] on icon at bounding box center [652, 432] width 4 height 12
click at [673, 406] on span "Редактировать" at bounding box center [694, 450] width 58 height 7
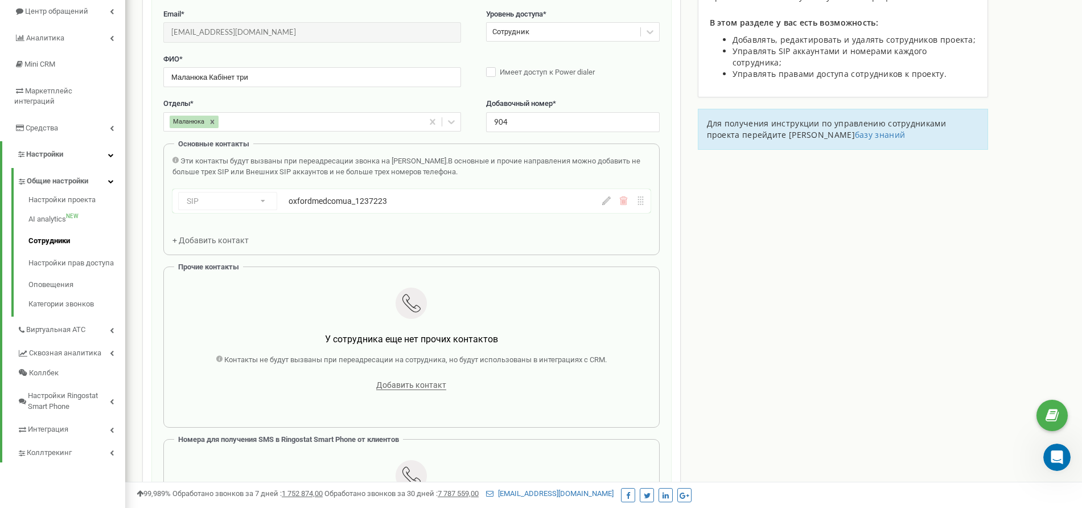
scroll to position [114, 0]
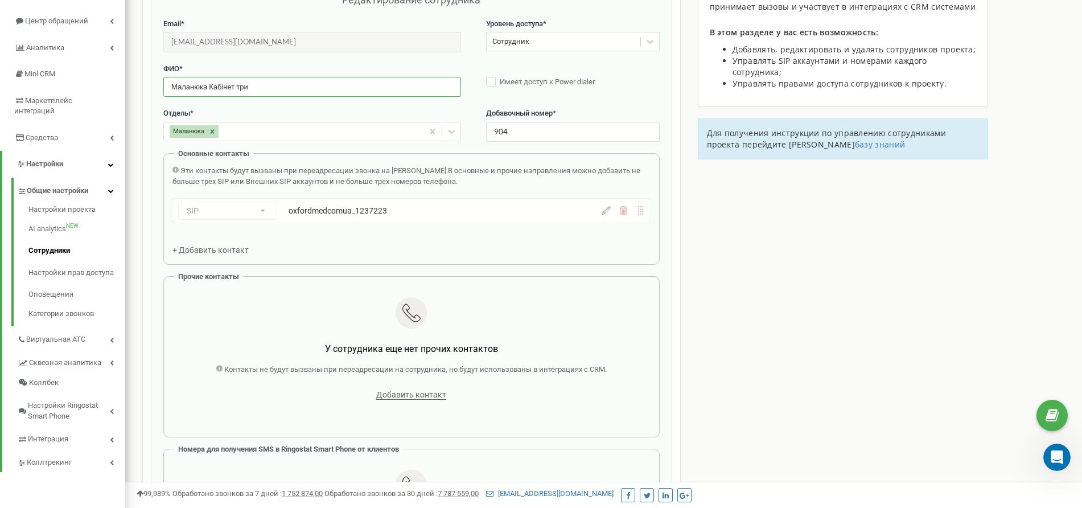
drag, startPoint x: 237, startPoint y: 84, endPoint x: 260, endPoint y: 86, distance: 23.5
click at [260, 86] on input "Маланюка Кабінет три" at bounding box center [312, 87] width 298 height 20
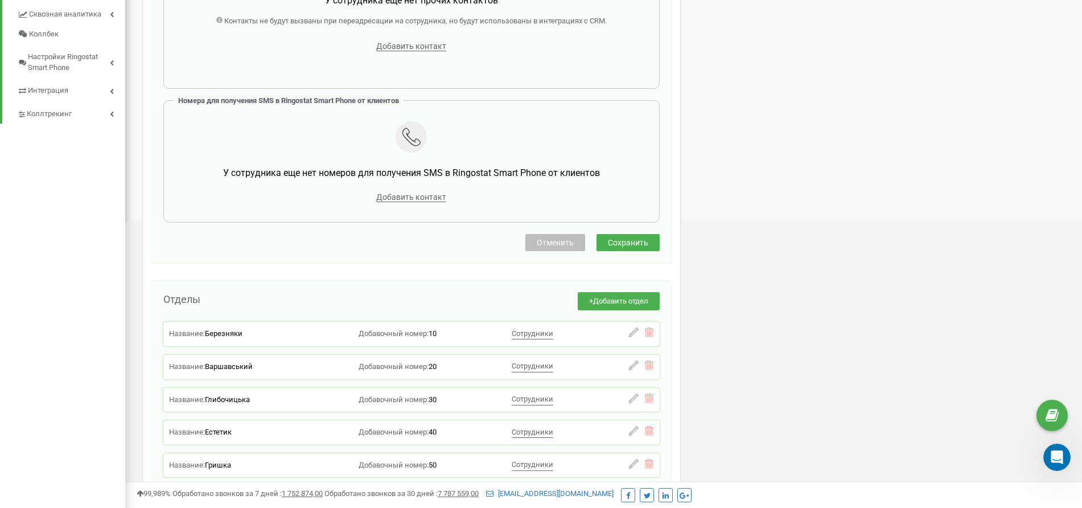
scroll to position [463, 0]
type input "Маланюка Кабінет чотири"
click at [645, 244] on span "Сохранить" at bounding box center [628, 241] width 40 height 9
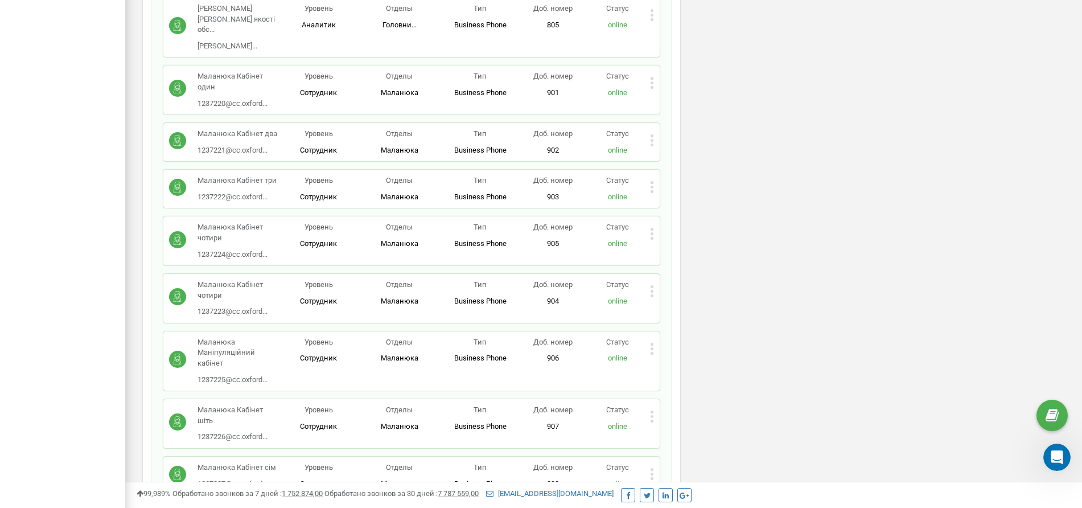
scroll to position [13736, 0]
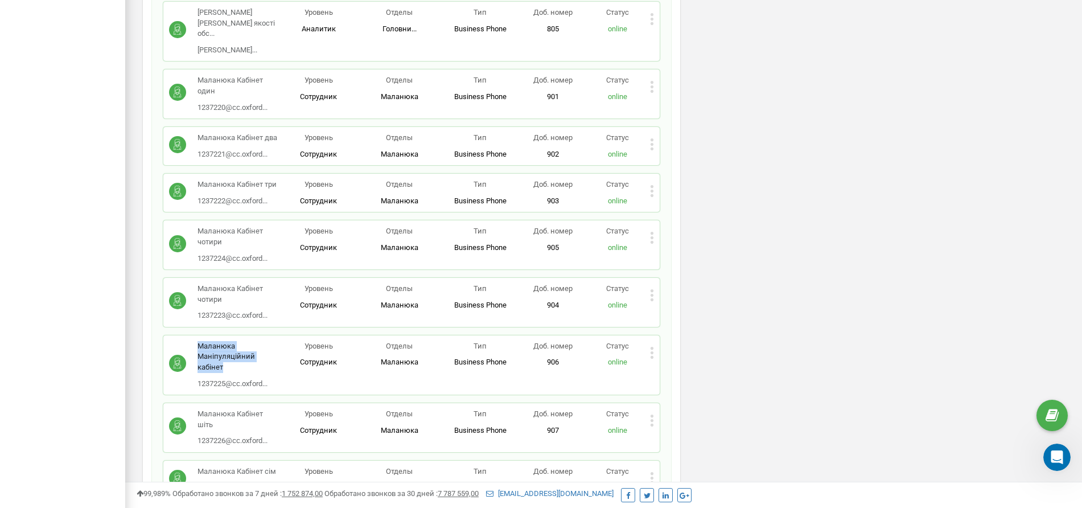
drag, startPoint x: 229, startPoint y: 324, endPoint x: 196, endPoint y: 306, distance: 37.7
click at [196, 341] on div "Маланюка Маніпуляційний кабінет 1237225@cc.oxford... [EMAIL_ADDRESS][DOMAIN_NAM…" at bounding box center [223, 365] width 109 height 48
copy p "Маланюка Маніпуляційний кабінет"
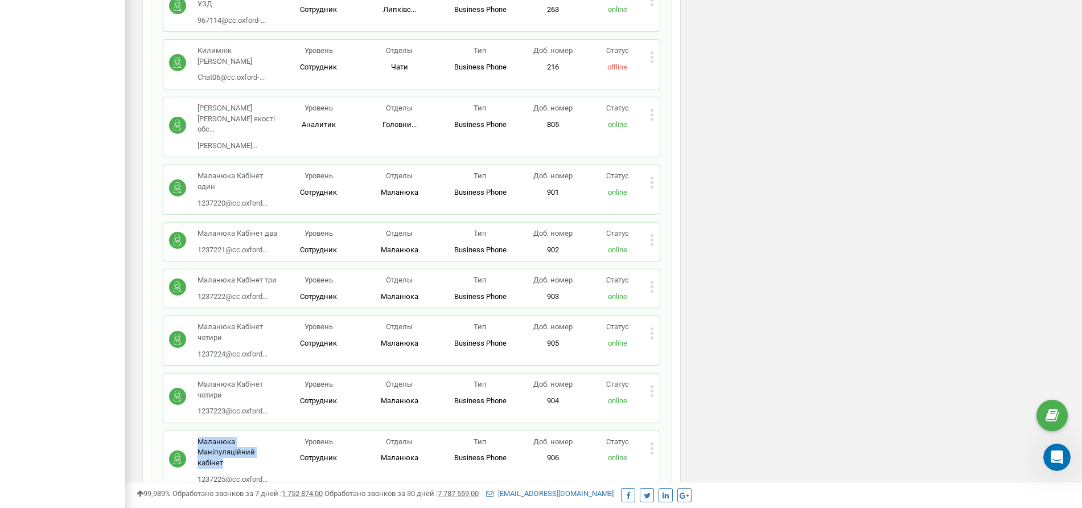
scroll to position [13631, 0]
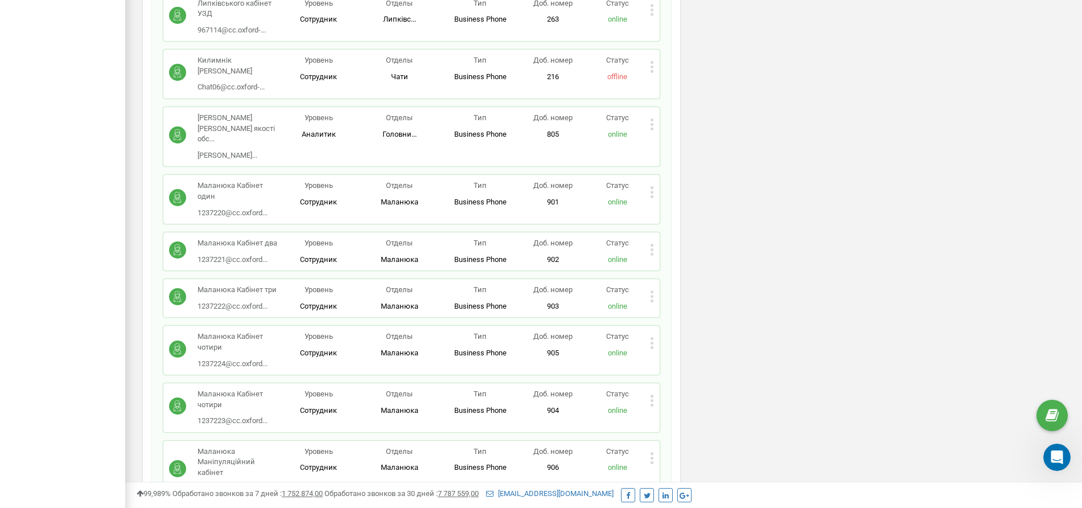
click at [651, 337] on div "Редактировать Удалить сотрудника Копировать SIP Копировать Email Копировать ID …" at bounding box center [652, 344] width 4 height 15
click at [665, 353] on div "Редактировать" at bounding box center [703, 362] width 106 height 18
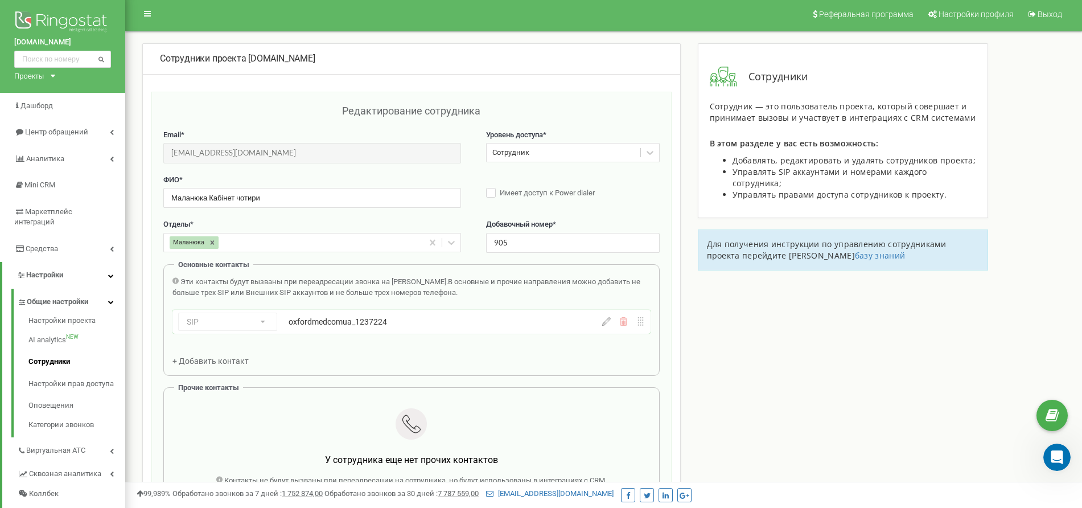
scroll to position [0, 0]
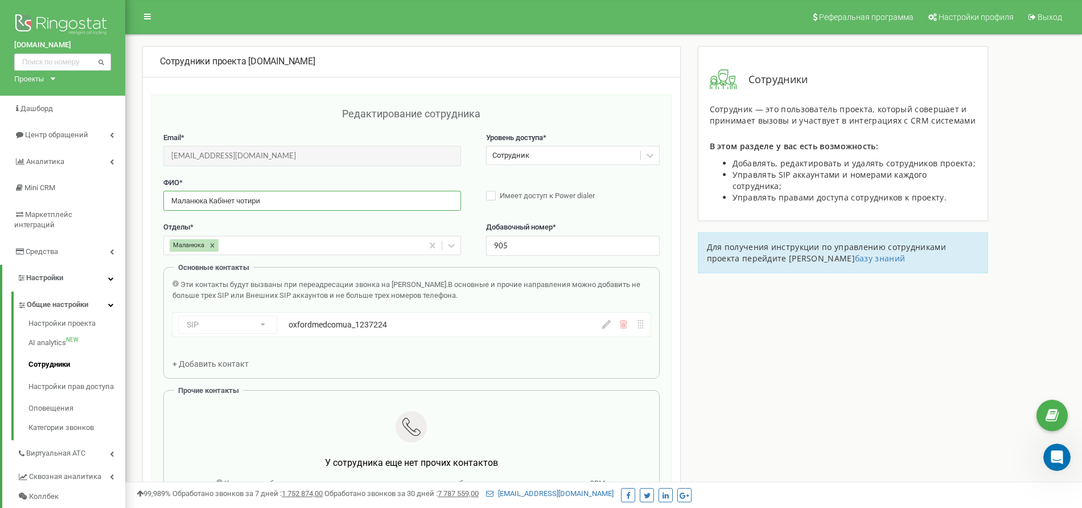
drag, startPoint x: 292, startPoint y: 208, endPoint x: 148, endPoint y: 217, distance: 144.2
paste input "аніпуляційний кабінет"
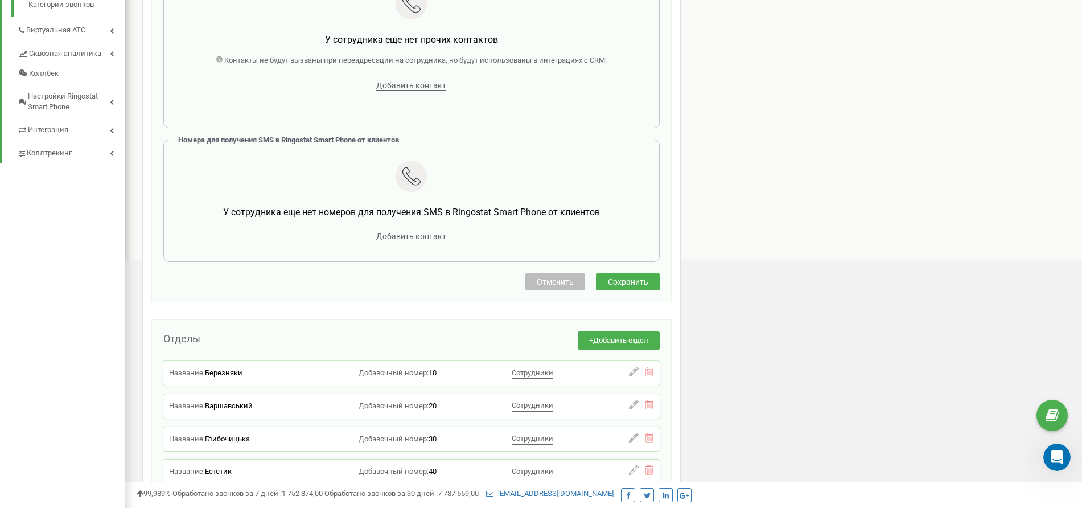
scroll to position [420, 0]
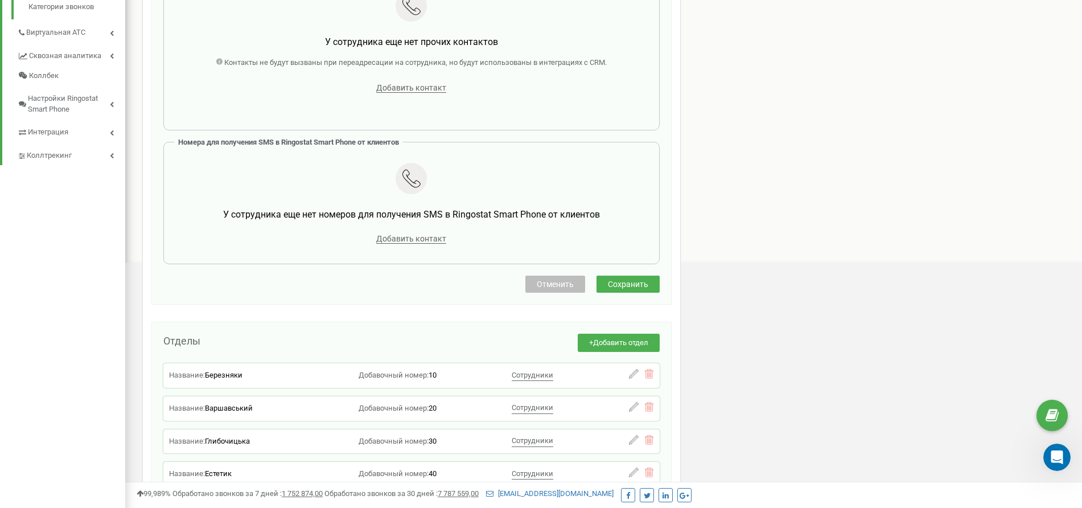
type input "Маланюка Маніпуляційний кабінет"
click at [612, 284] on span "Сохранить" at bounding box center [628, 283] width 40 height 9
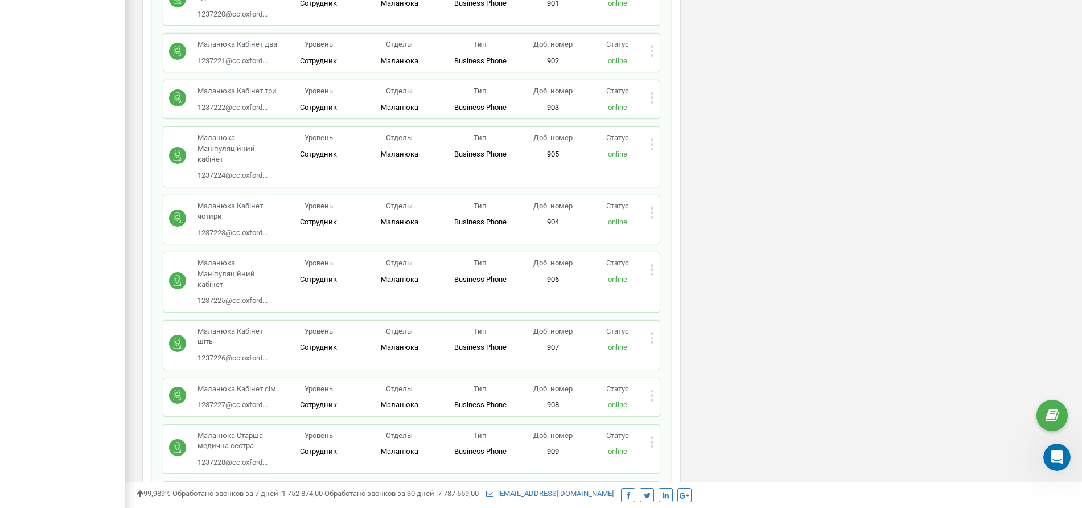
scroll to position [13830, 0]
click at [652, 263] on icon at bounding box center [652, 269] width 4 height 12
click at [670, 284] on span "Редактировать" at bounding box center [694, 287] width 58 height 7
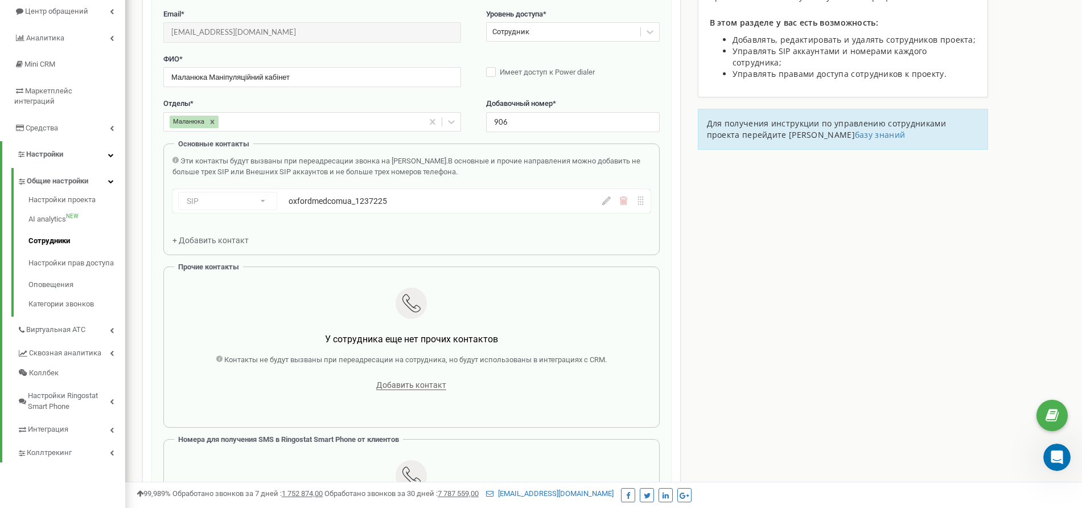
scroll to position [114, 0]
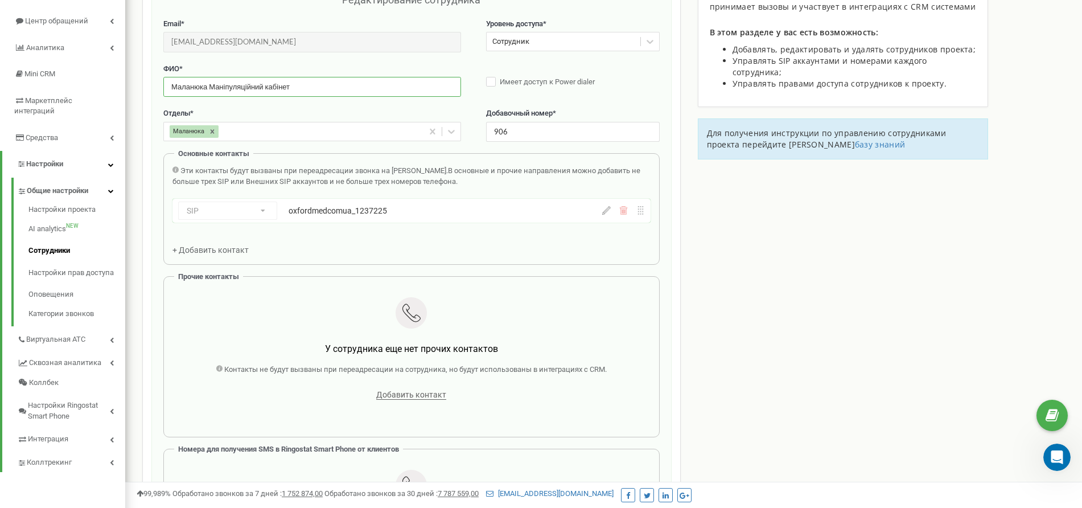
drag, startPoint x: 210, startPoint y: 86, endPoint x: 302, endPoint y: 83, distance: 91.6
click at [302, 83] on input "Маланюка Маніпуляційний кабінет" at bounding box center [312, 87] width 298 height 20
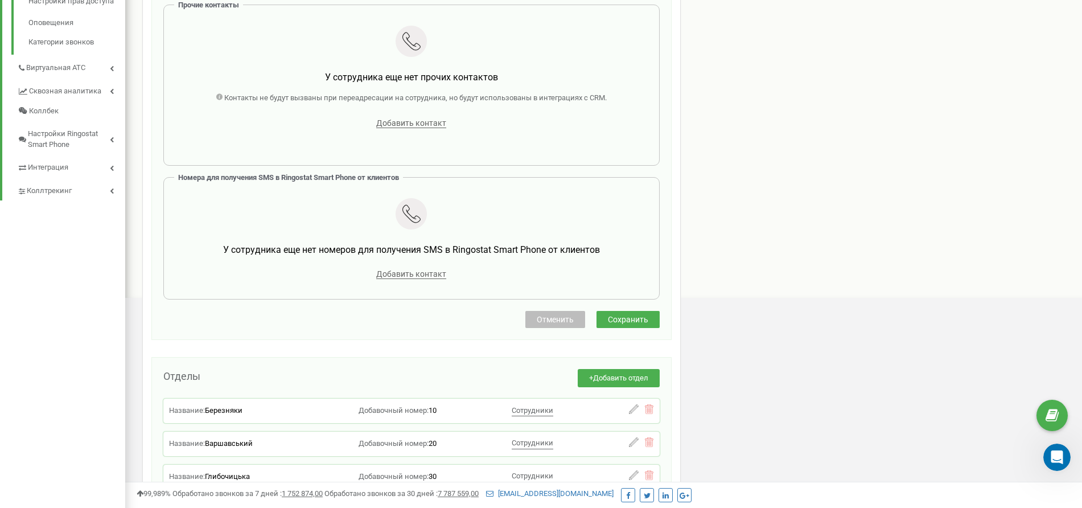
scroll to position [402, 0]
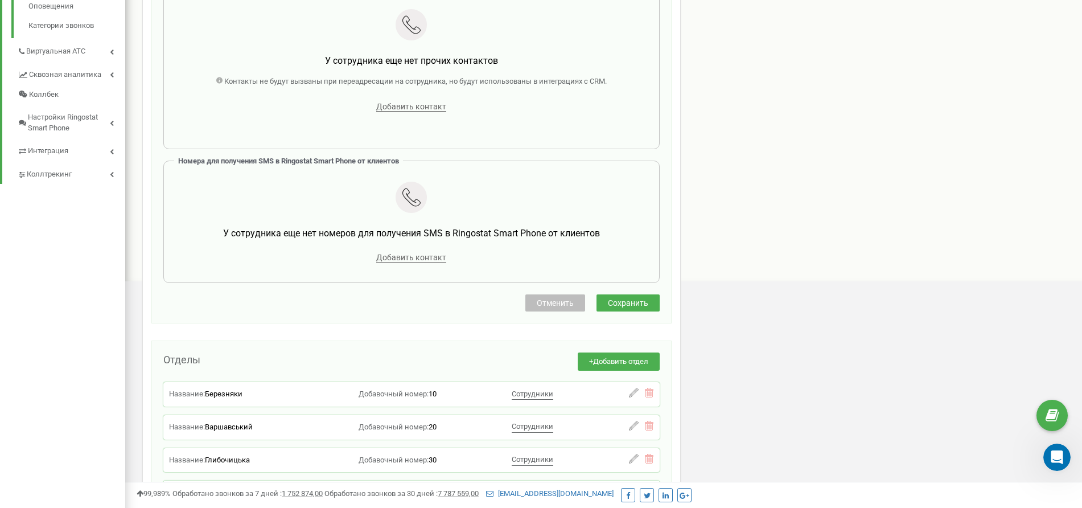
type input "Маланюка кабінет шість"
click at [639, 304] on span "Сохранить" at bounding box center [628, 302] width 40 height 9
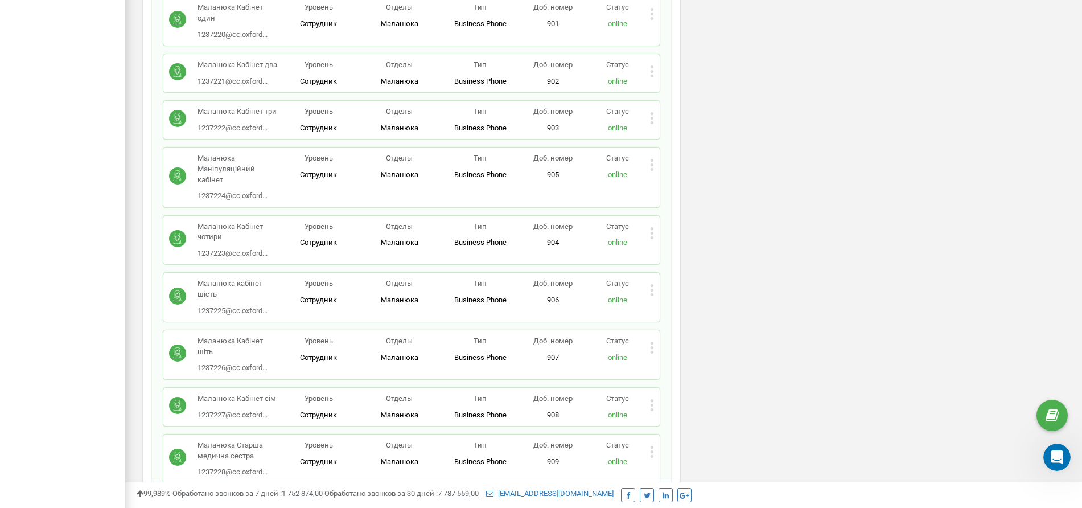
scroll to position [13814, 0]
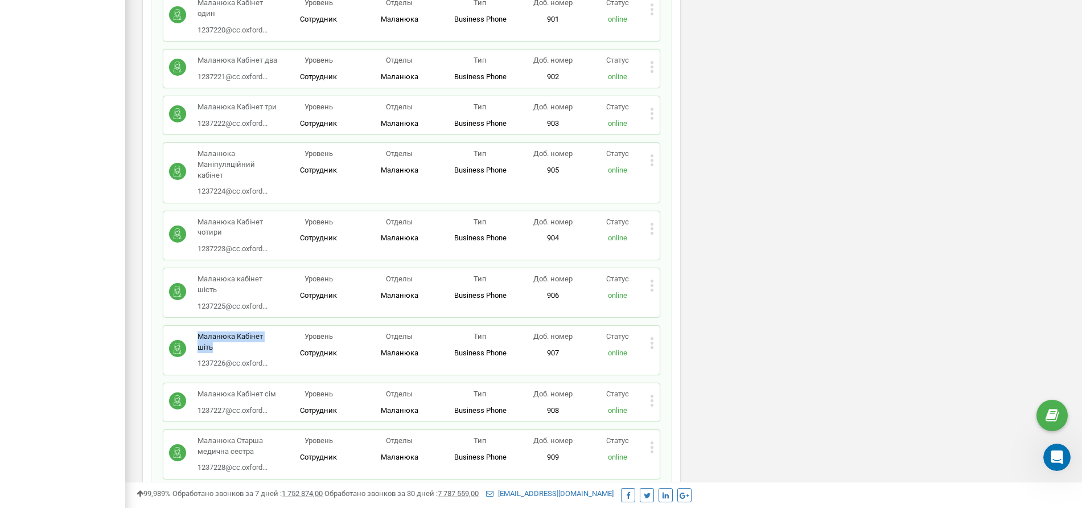
drag, startPoint x: 220, startPoint y: 308, endPoint x: 197, endPoint y: 295, distance: 26.0
click at [197, 331] on p "Маланюка Кабінет шіть" at bounding box center [237, 341] width 81 height 21
copy p "Маланюка Кабінет шіть"
click at [651, 337] on icon at bounding box center [652, 343] width 4 height 12
click at [683, 358] on span "Редактировать" at bounding box center [694, 361] width 58 height 7
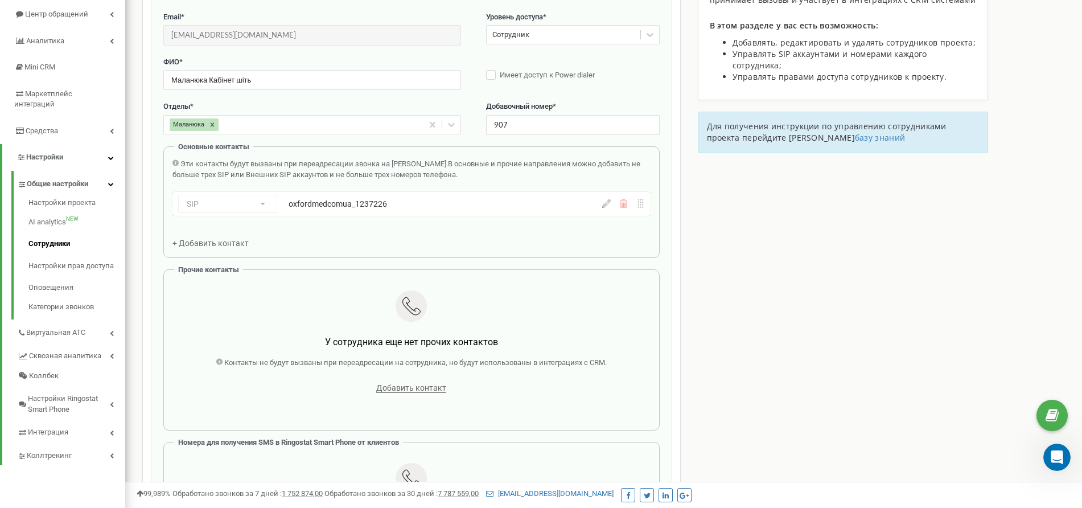
scroll to position [114, 0]
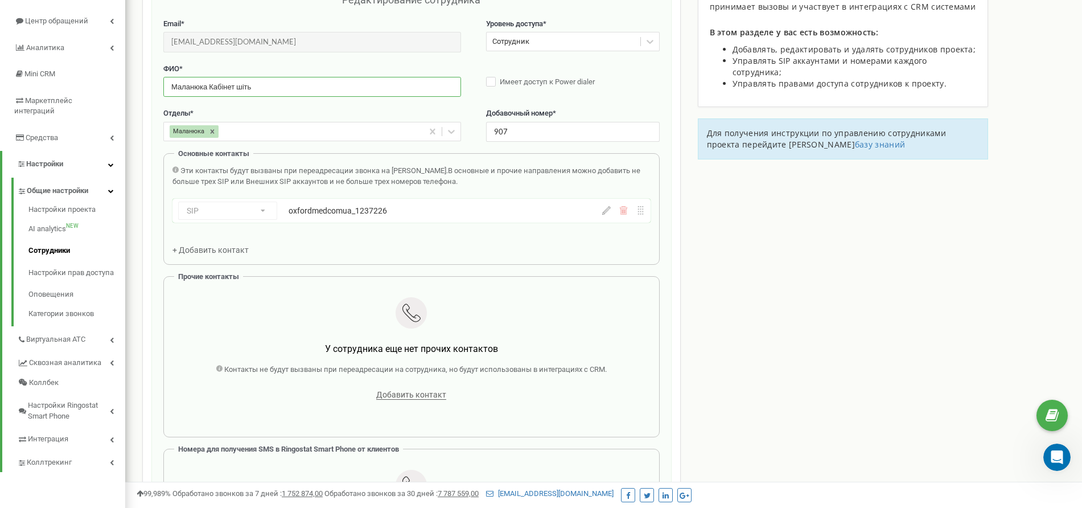
drag, startPoint x: 320, startPoint y: 89, endPoint x: 146, endPoint y: 97, distance: 174.3
paste input "text"
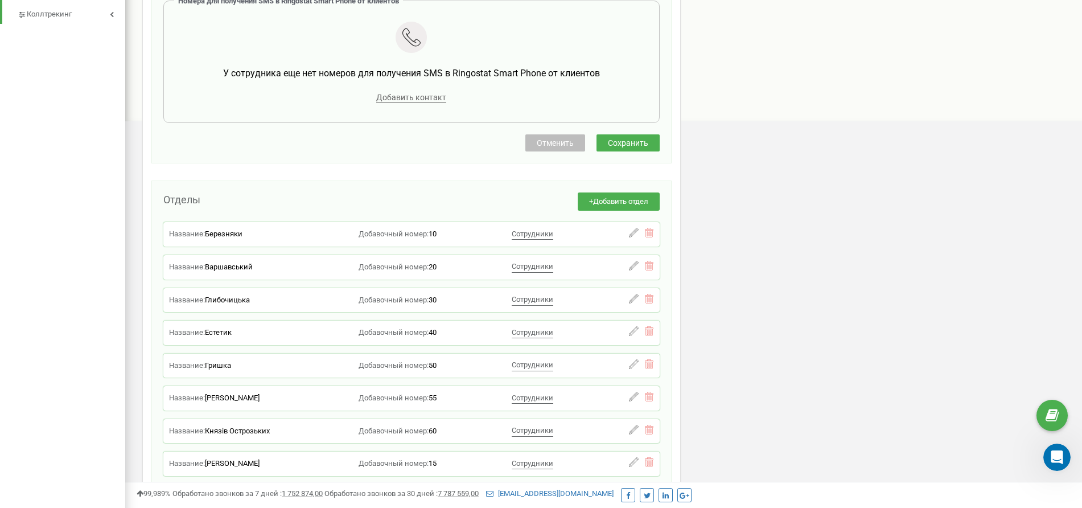
scroll to position [562, 0]
type input "Маланюка Кабінет сім"
click at [648, 142] on button "Сохранить" at bounding box center [627, 142] width 63 height 17
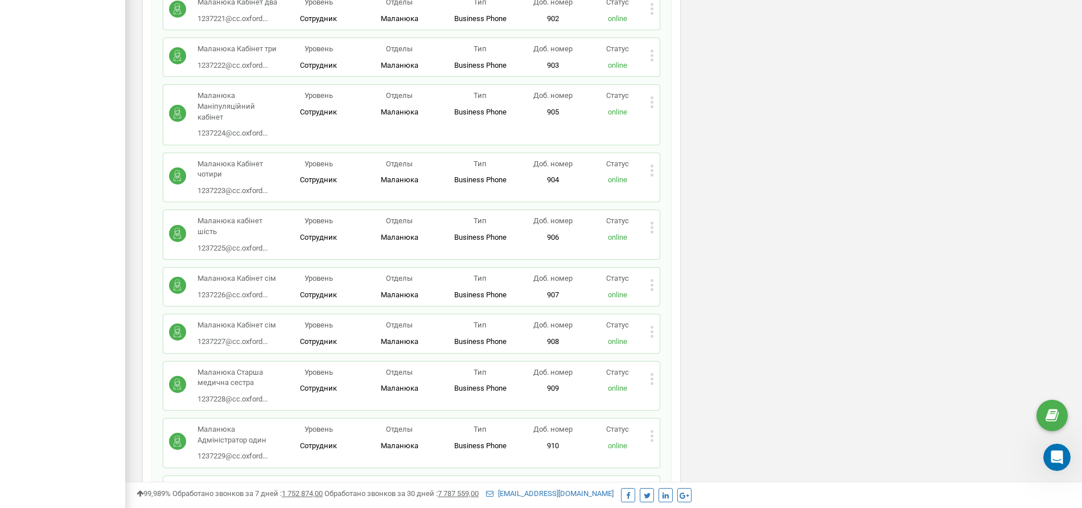
scroll to position [13875, 0]
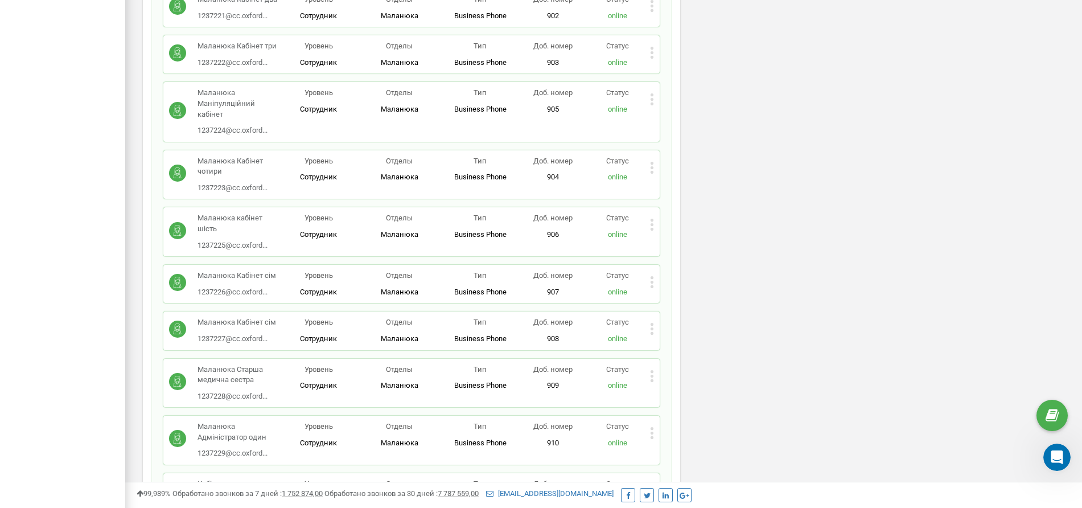
click at [651, 323] on icon at bounding box center [652, 329] width 4 height 12
click at [670, 344] on span "Редактировать" at bounding box center [694, 347] width 58 height 7
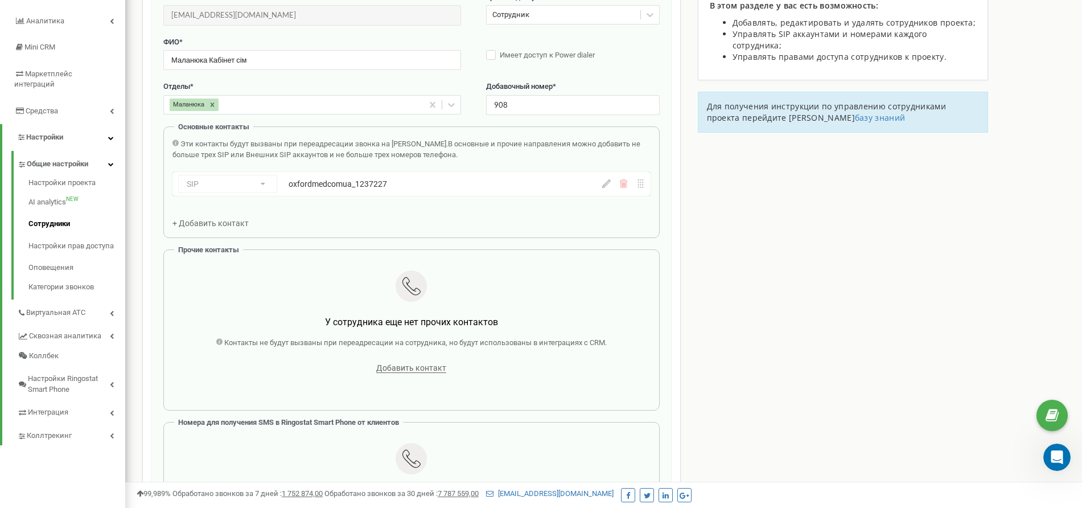
scroll to position [114, 0]
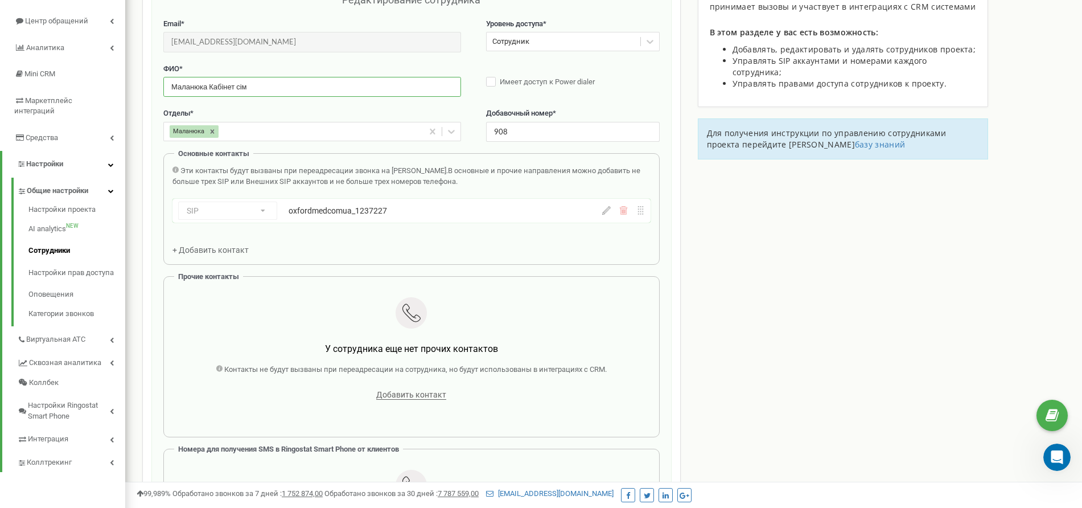
drag, startPoint x: 237, startPoint y: 88, endPoint x: 253, endPoint y: 92, distance: 15.9
click at [253, 92] on input "Маланюка Кабінет сім" at bounding box center [312, 87] width 298 height 20
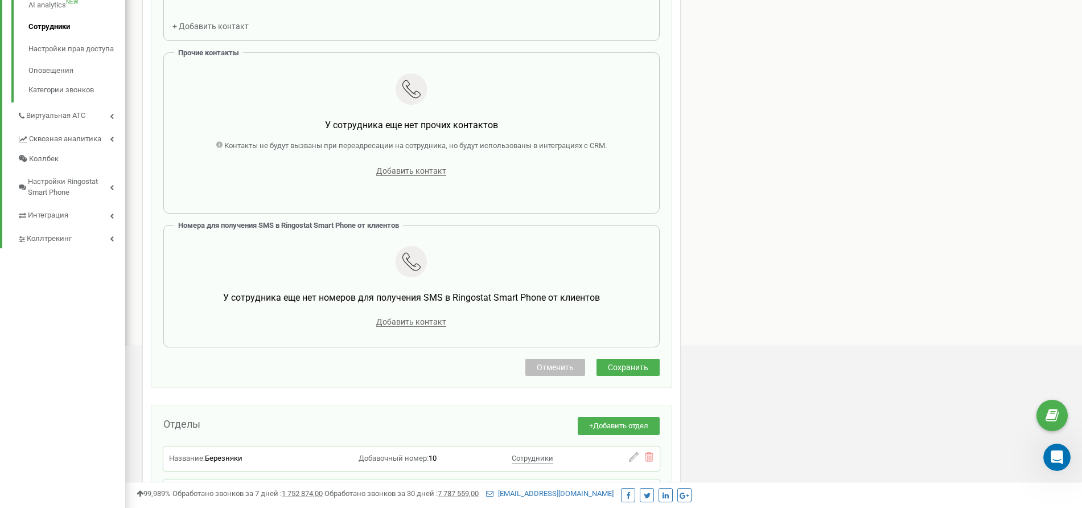
scroll to position [512, 0]
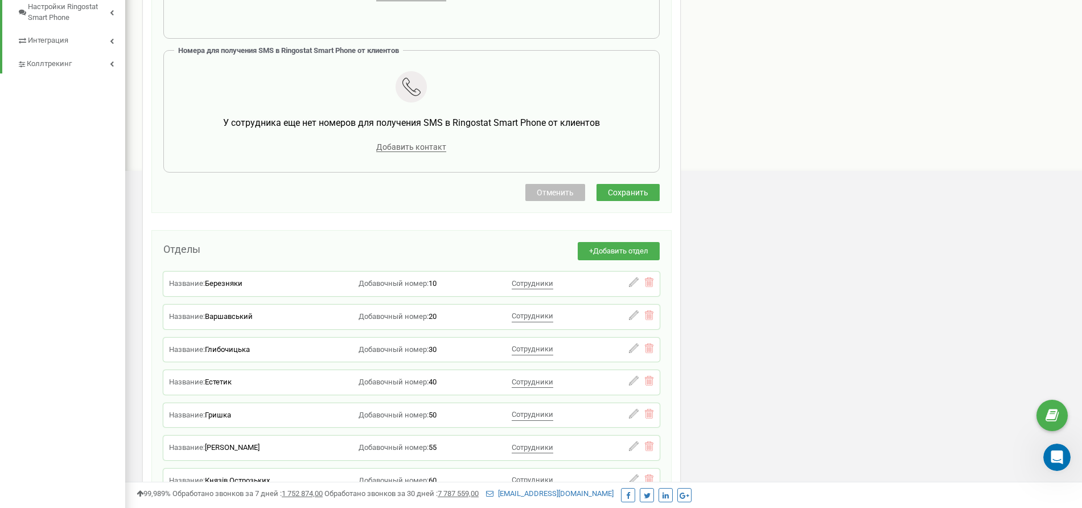
type input "Маланюка Кабінет вісім"
click at [614, 196] on span "Сохранить" at bounding box center [628, 192] width 40 height 9
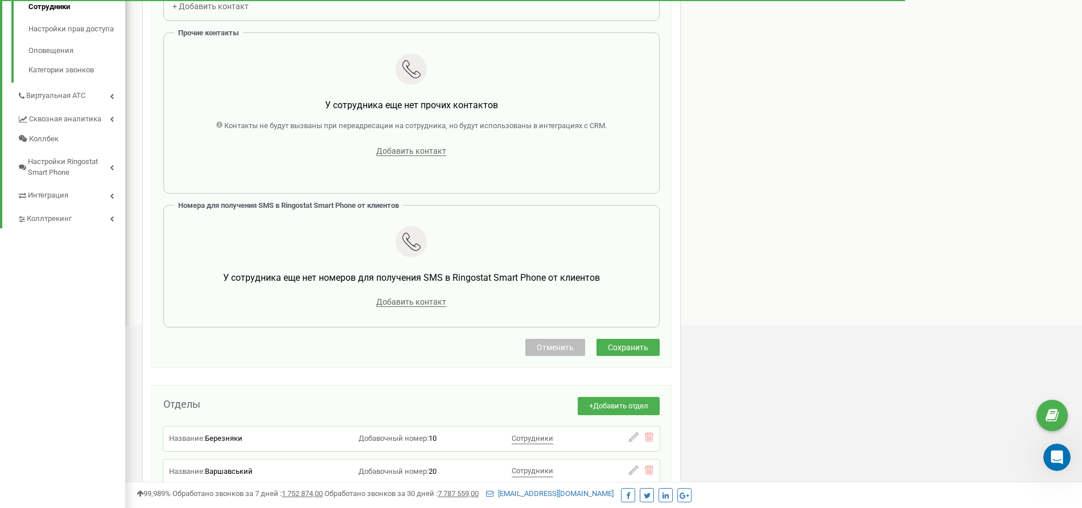
scroll to position [376, 0]
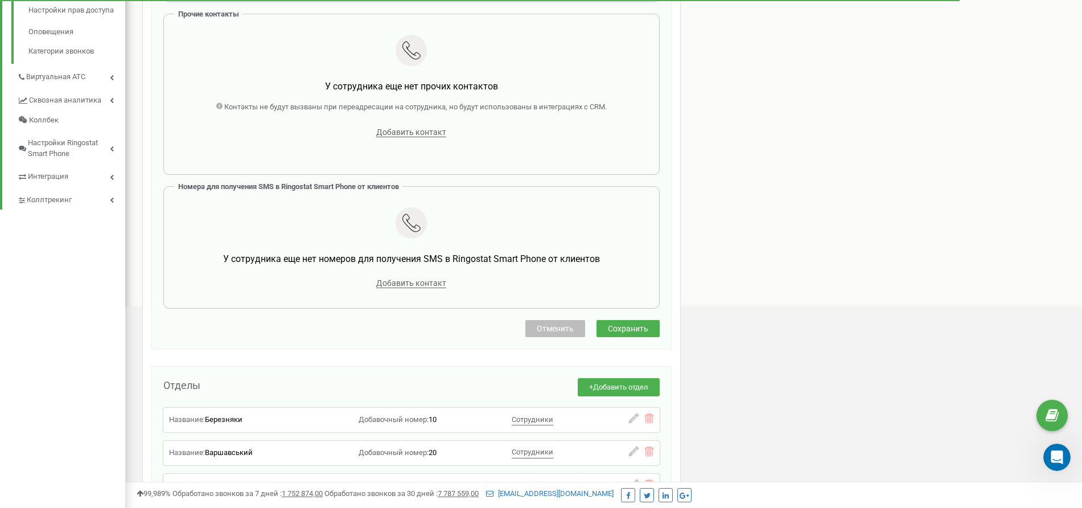
click at [624, 333] on span "Сохранить" at bounding box center [628, 328] width 40 height 9
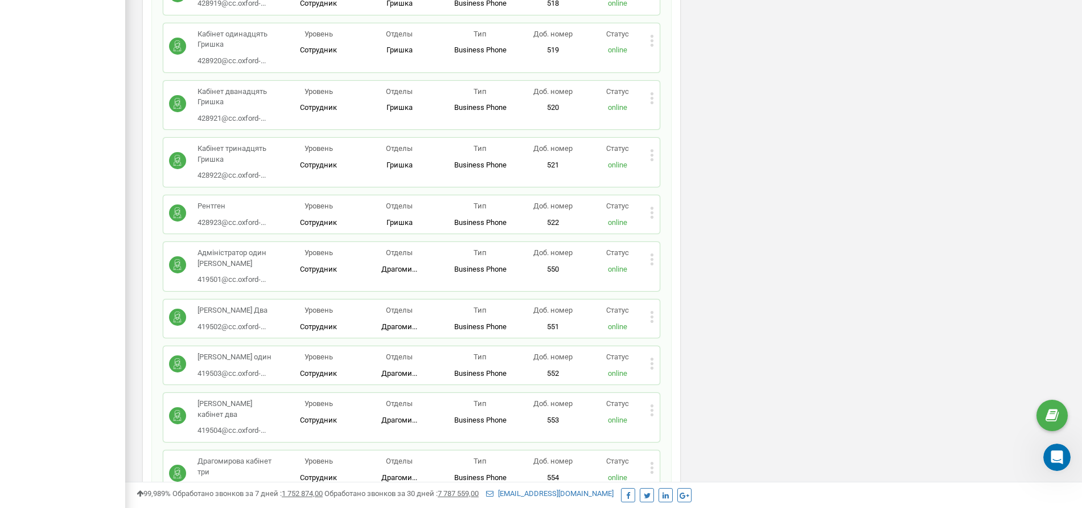
scroll to position [14245, 0]
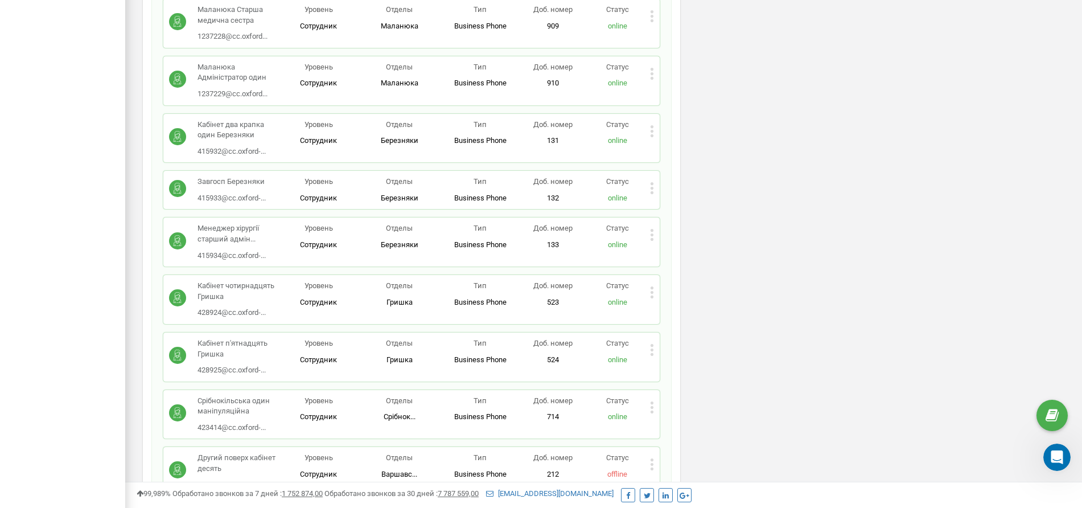
click at [652, 353] on icon at bounding box center [651, 354] width 3 height 3
click at [653, 344] on icon at bounding box center [652, 350] width 4 height 12
click at [680, 364] on span "Редактировать" at bounding box center [694, 367] width 58 height 7
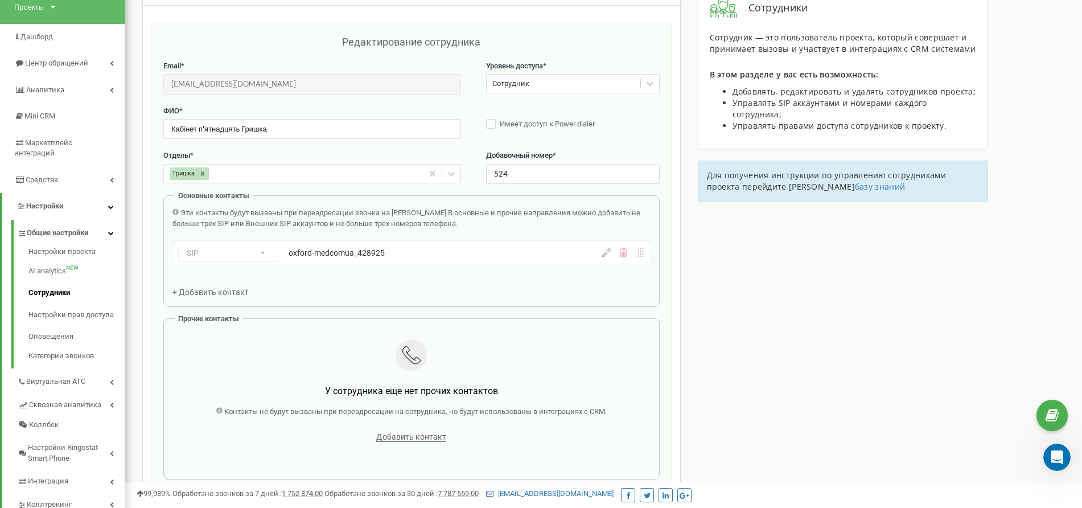
scroll to position [31, 0]
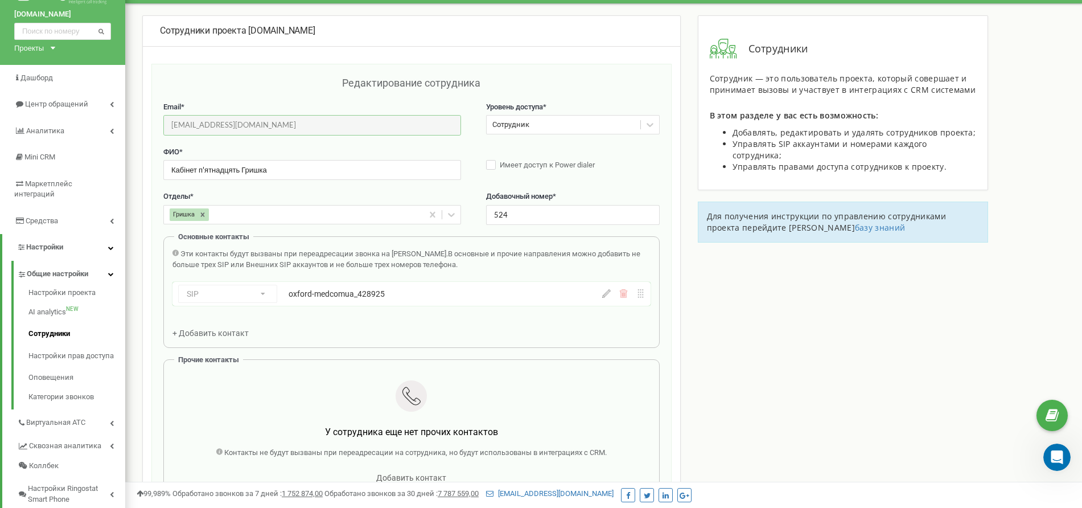
drag, startPoint x: 284, startPoint y: 127, endPoint x: 163, endPoint y: 123, distance: 120.7
click at [163, 123] on input "[EMAIL_ADDRESS][DOMAIN_NAME]" at bounding box center [312, 125] width 298 height 20
click at [605, 297] on icon at bounding box center [606, 293] width 9 height 9
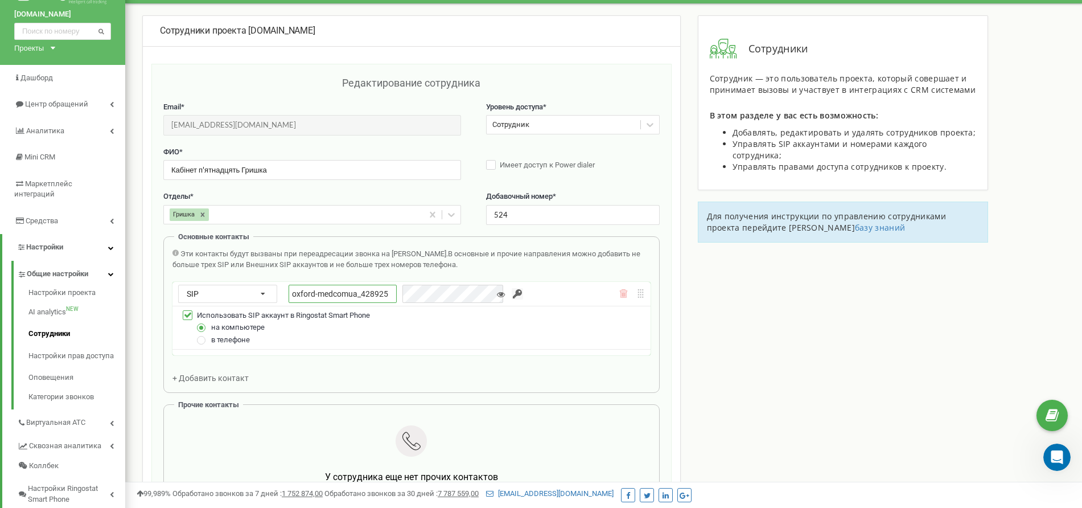
drag, startPoint x: 378, startPoint y: 291, endPoint x: 292, endPoint y: 290, distance: 85.3
click at [285, 288] on div "SIP Номер телефона SIP Внешний SIP oxford-medcomua_428925" at bounding box center [376, 293] width 397 height 18
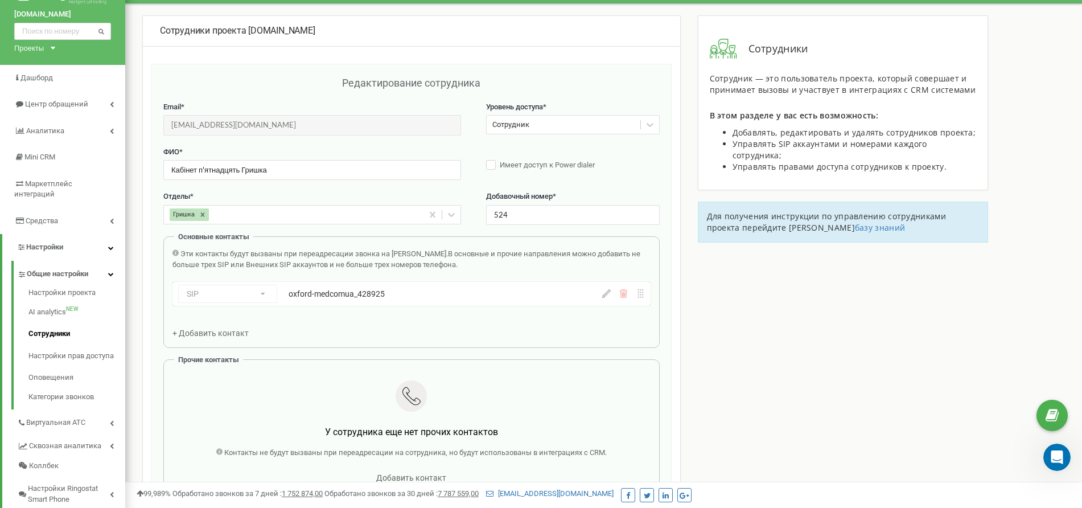
click at [434, 329] on div "Эти контакты будут вызваны при переадресации звонка на [PERSON_NAME]. В основны…" at bounding box center [411, 293] width 478 height 89
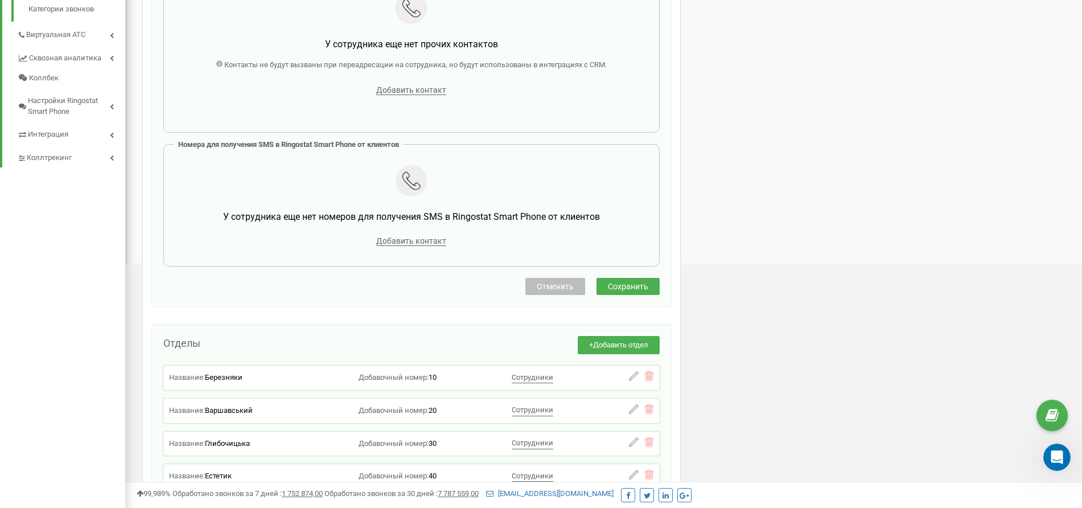
scroll to position [423, 0]
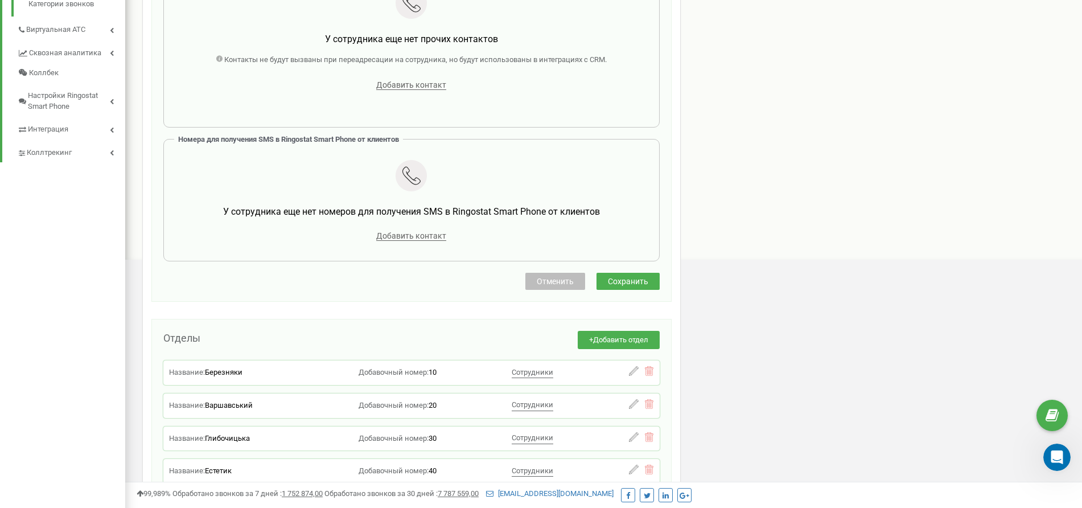
click at [562, 278] on span "Отменить" at bounding box center [555, 281] width 37 height 9
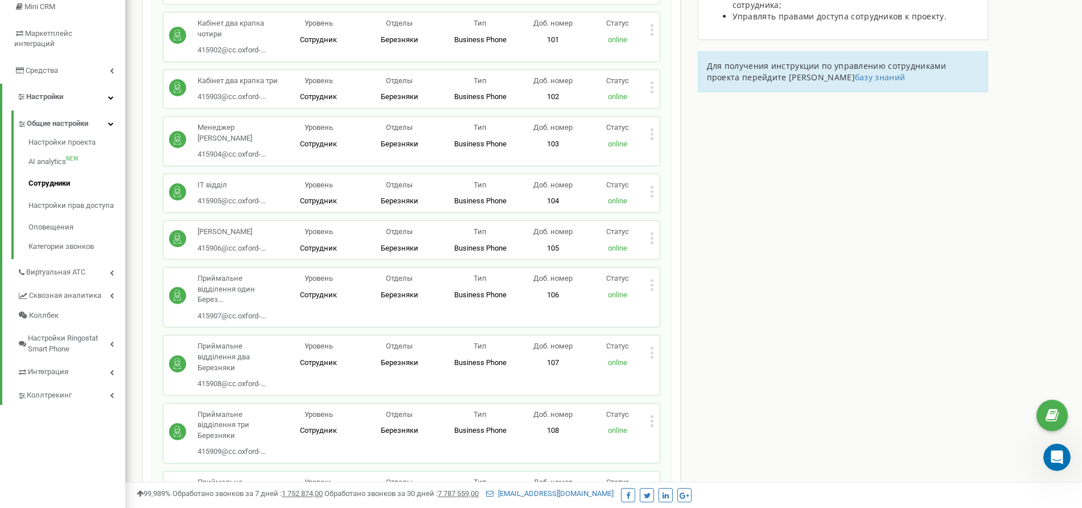
scroll to position [0, 0]
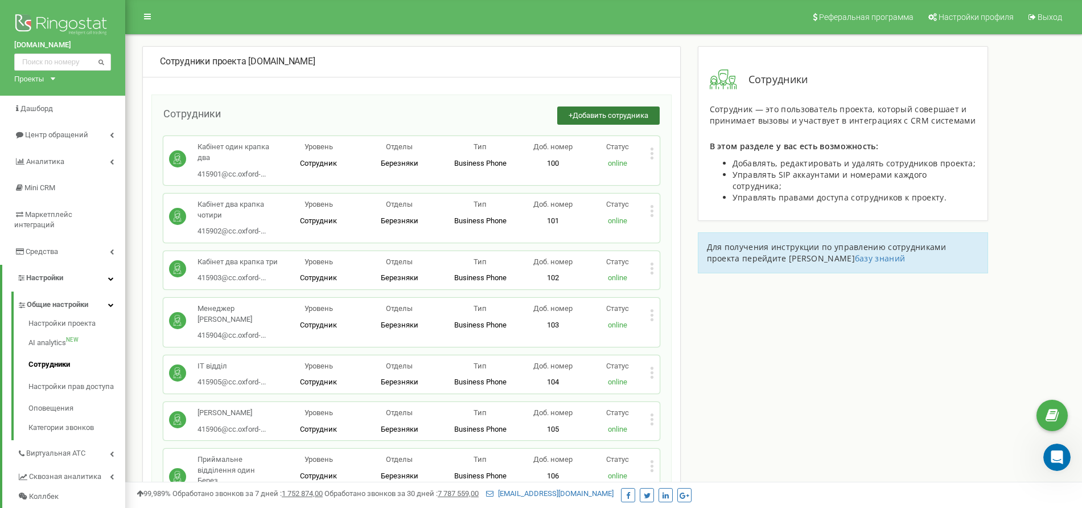
click at [598, 107] on button "+ Добавить сотрудника" at bounding box center [608, 115] width 102 height 19
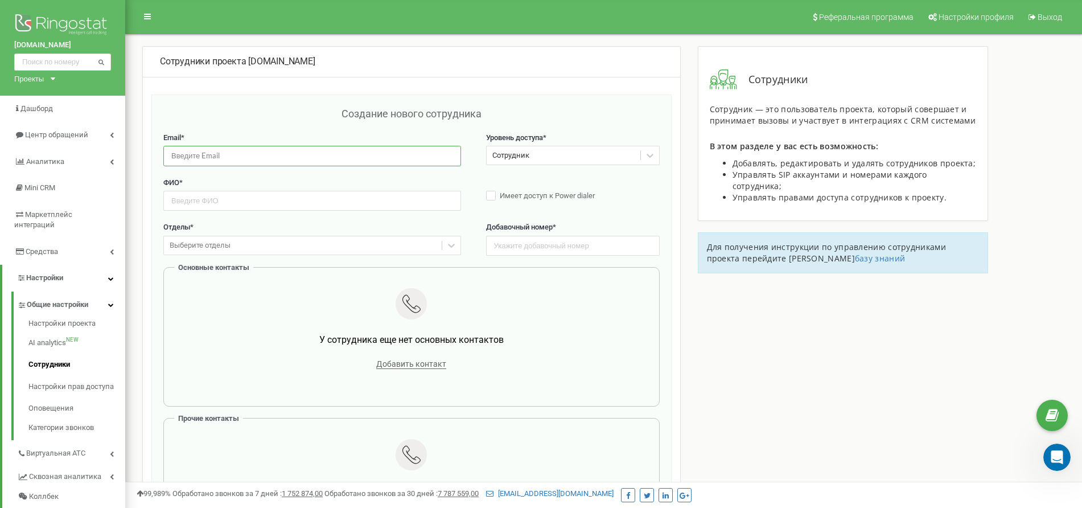
click at [291, 154] on input "email" at bounding box center [312, 156] width 298 height 20
click at [233, 159] on input "email" at bounding box center [312, 156] width 298 height 20
paste input "[EMAIL_ADDRESS][DOMAIN_NAME]"
type input "[EMAIL_ADDRESS][DOMAIN_NAME]"
click at [221, 204] on input "text" at bounding box center [312, 201] width 298 height 20
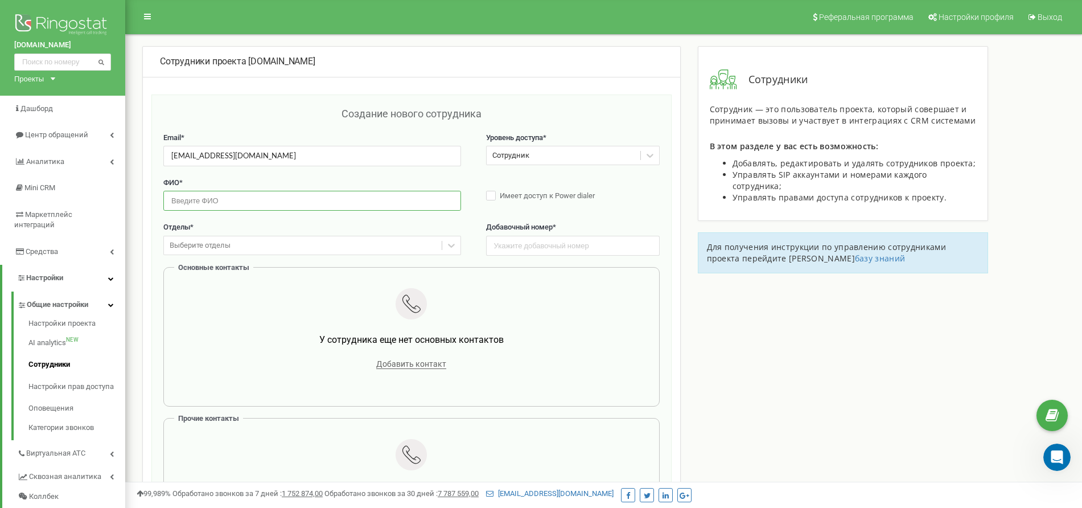
click at [278, 200] on input "text" at bounding box center [312, 201] width 298 height 20
paste input "Гришка Предопераційна"
type input "Гришка Предопераційна"
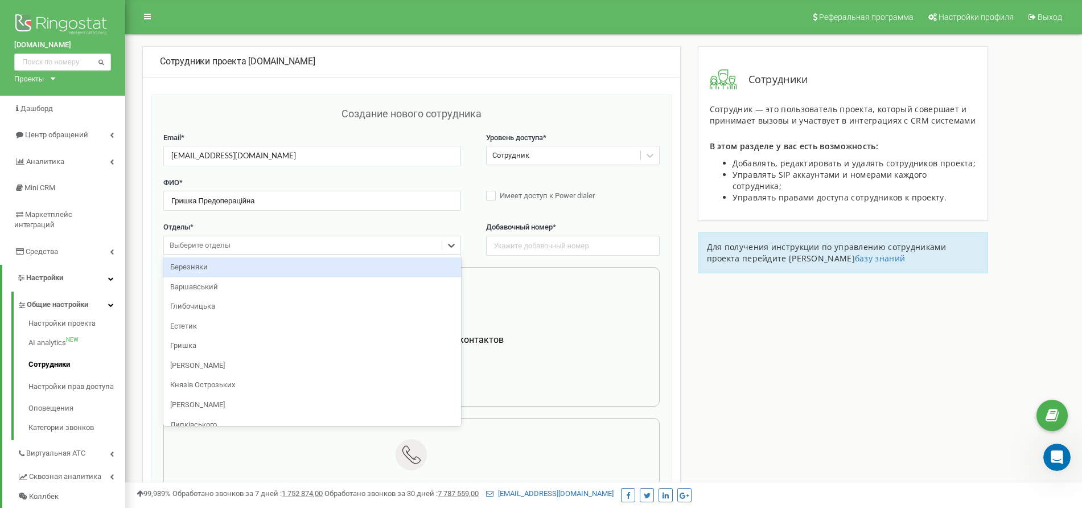
click at [230, 243] on div "Выберите отделы" at bounding box center [200, 245] width 61 height 11
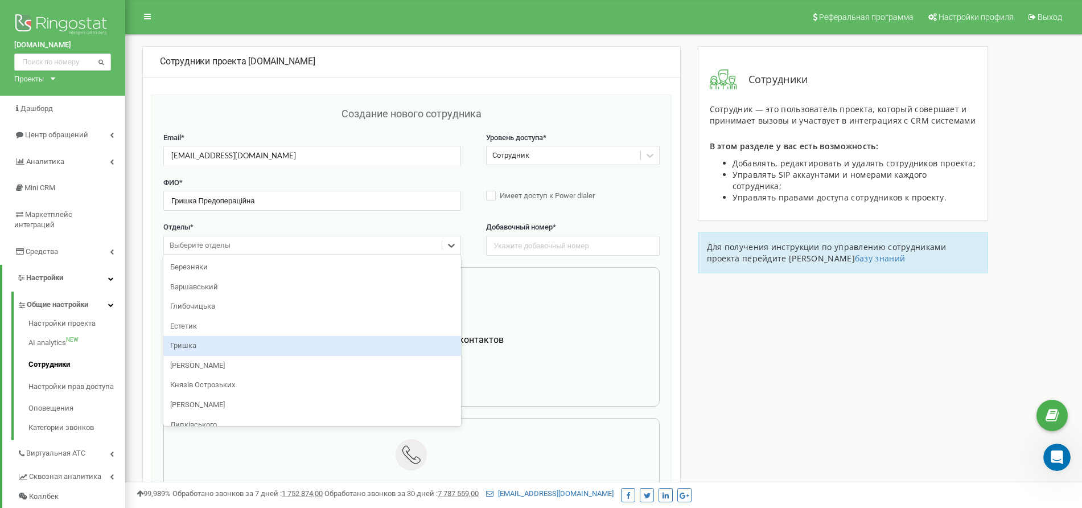
click at [277, 350] on div "Гришка" at bounding box center [312, 346] width 298 height 20
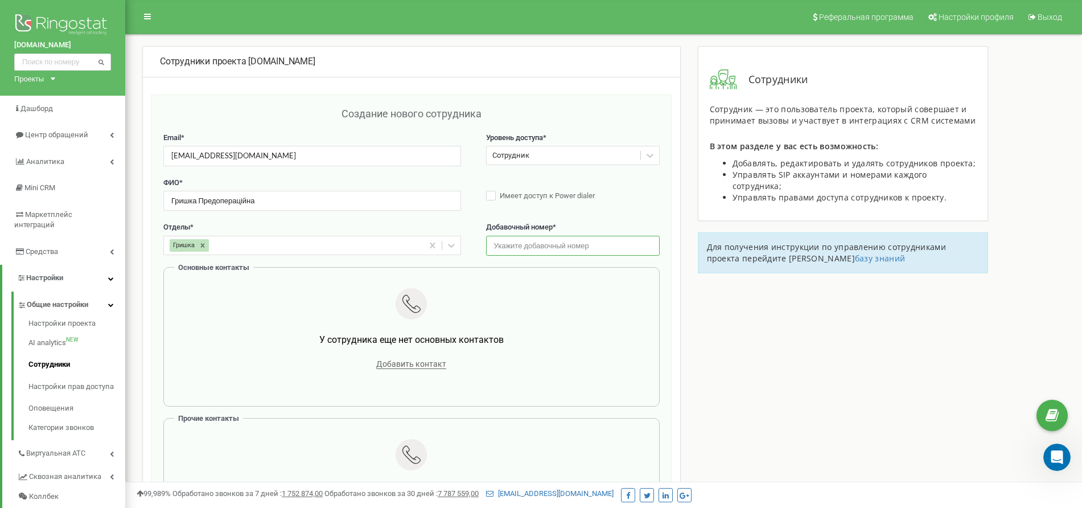
click at [528, 249] on input "text" at bounding box center [573, 246] width 174 height 20
click at [523, 251] on input "text" at bounding box center [573, 246] width 174 height 20
type input "525"
click at [406, 362] on span "Добавить контакт" at bounding box center [411, 364] width 70 height 10
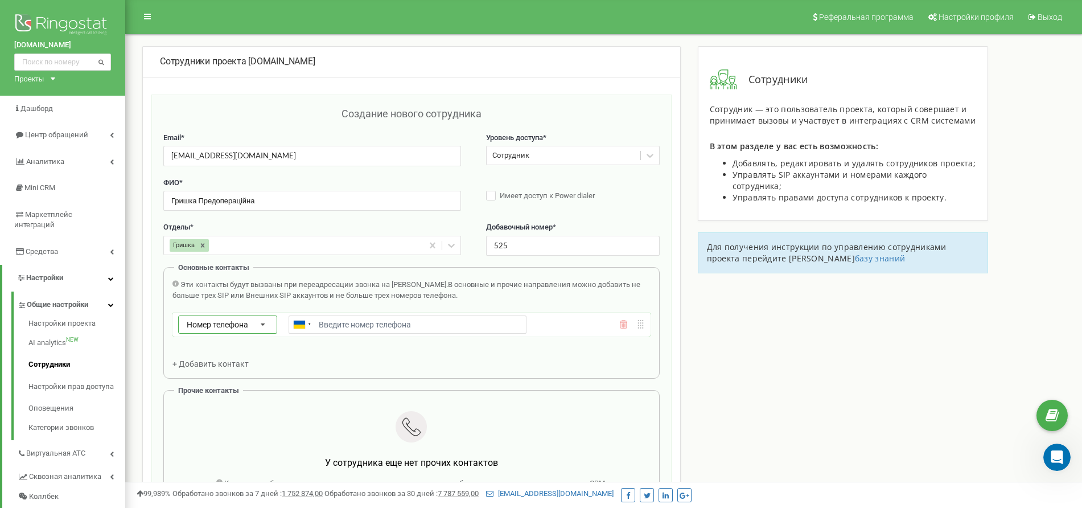
click at [267, 326] on icon at bounding box center [263, 325] width 24 height 18
click at [234, 354] on div "SIP" at bounding box center [228, 357] width 98 height 16
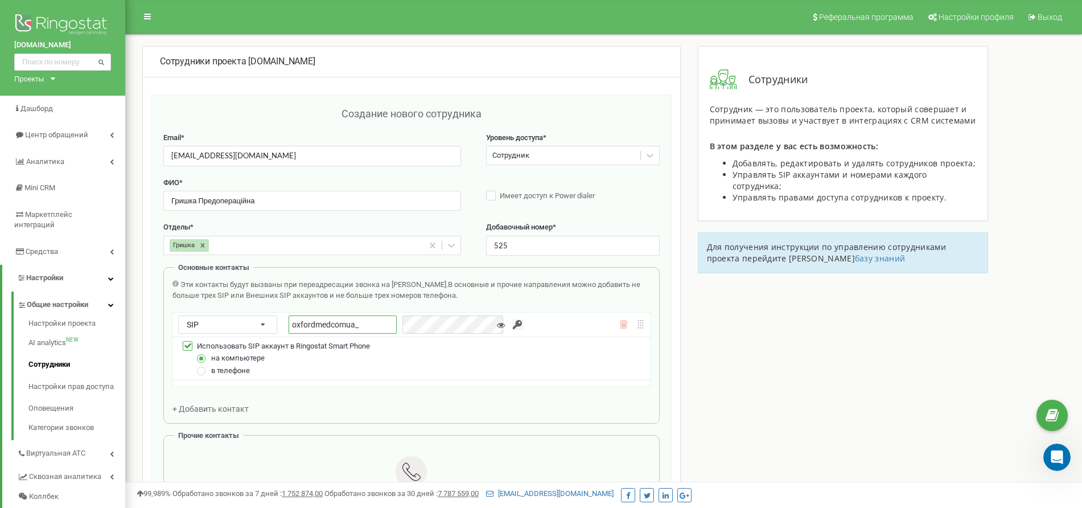
click at [366, 328] on input "oxfordmedcomua_" at bounding box center [342, 324] width 108 height 18
click at [373, 324] on input "oxfordmedcomua_" at bounding box center [342, 324] width 108 height 18
paste input "428926"
type input "oxfordmedcomua_428926"
click at [511, 323] on input "button" at bounding box center [516, 324] width 11 height 11
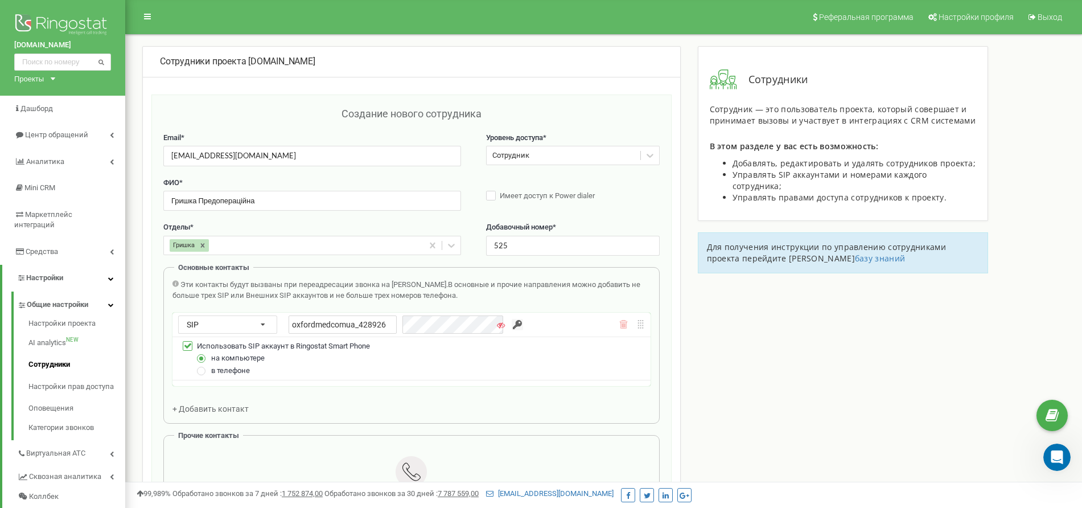
click at [302, 333] on div "SIP Номер телефона SIP Внешний SIP oxfordmedcomua_428926" at bounding box center [411, 324] width 478 height 24
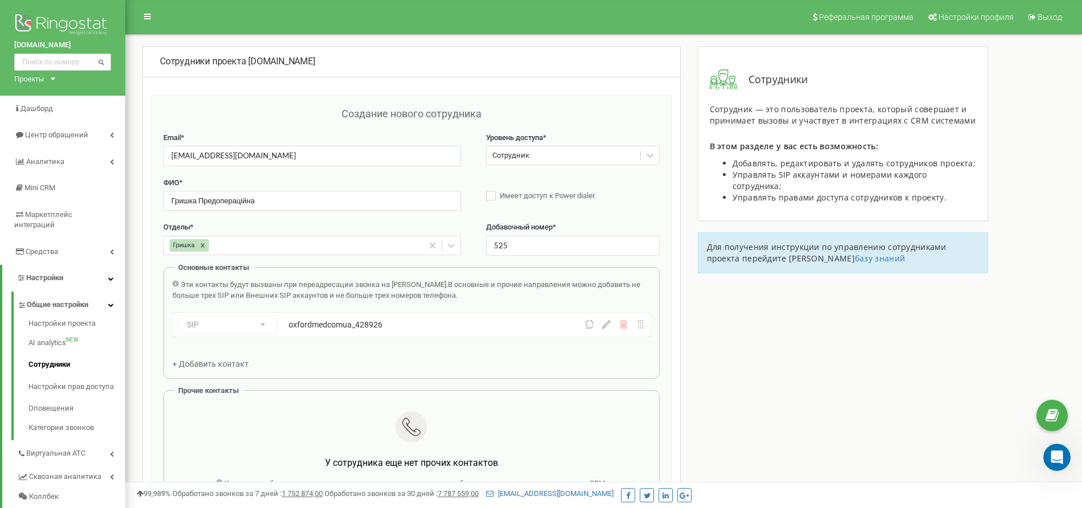
click at [427, 357] on div "Эти контакты будут вызваны при переадресации звонка на [PERSON_NAME]. В основны…" at bounding box center [411, 323] width 478 height 89
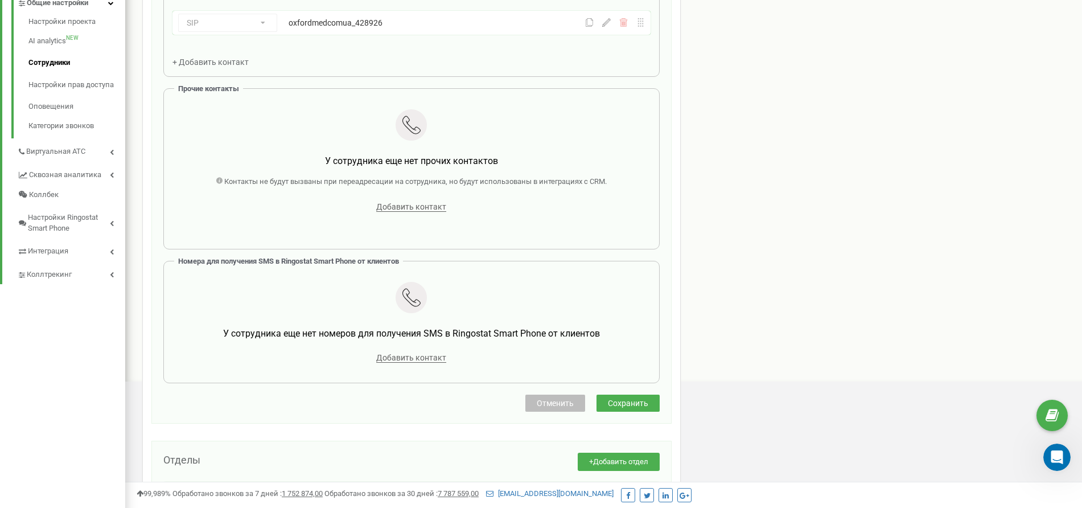
scroll to position [304, 0]
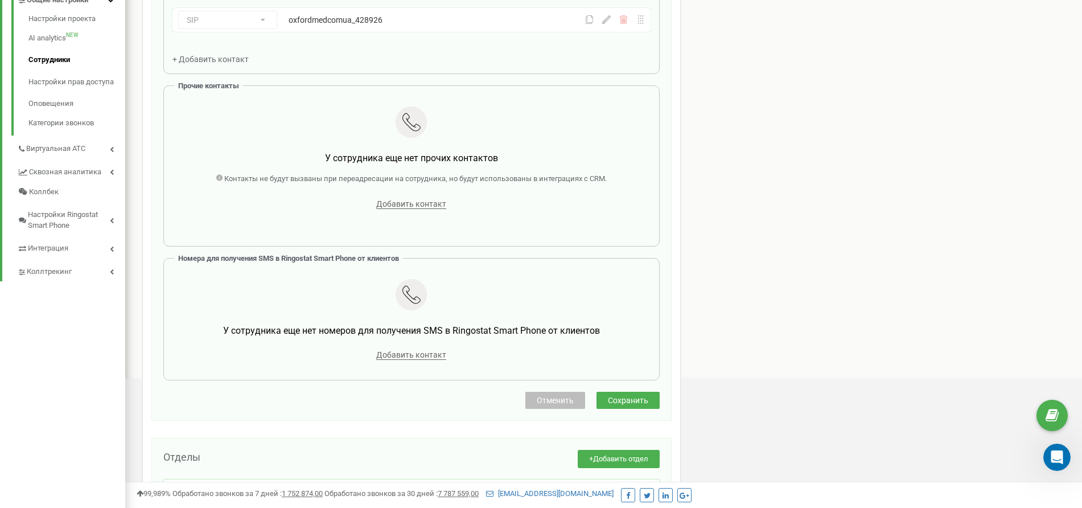
click at [622, 400] on span "Сохранить" at bounding box center [628, 399] width 40 height 9
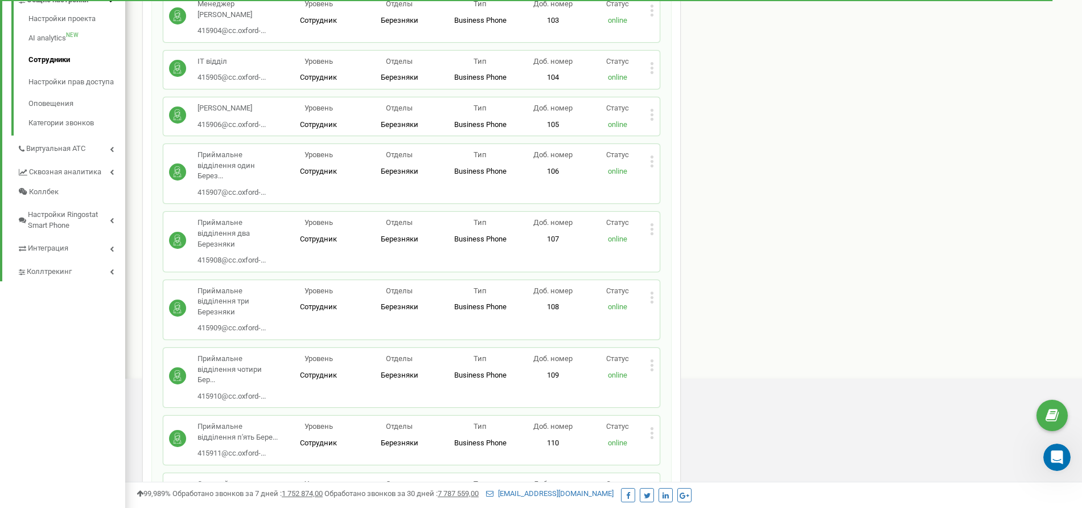
scroll to position [0, 0]
